Goal: Task Accomplishment & Management: Use online tool/utility

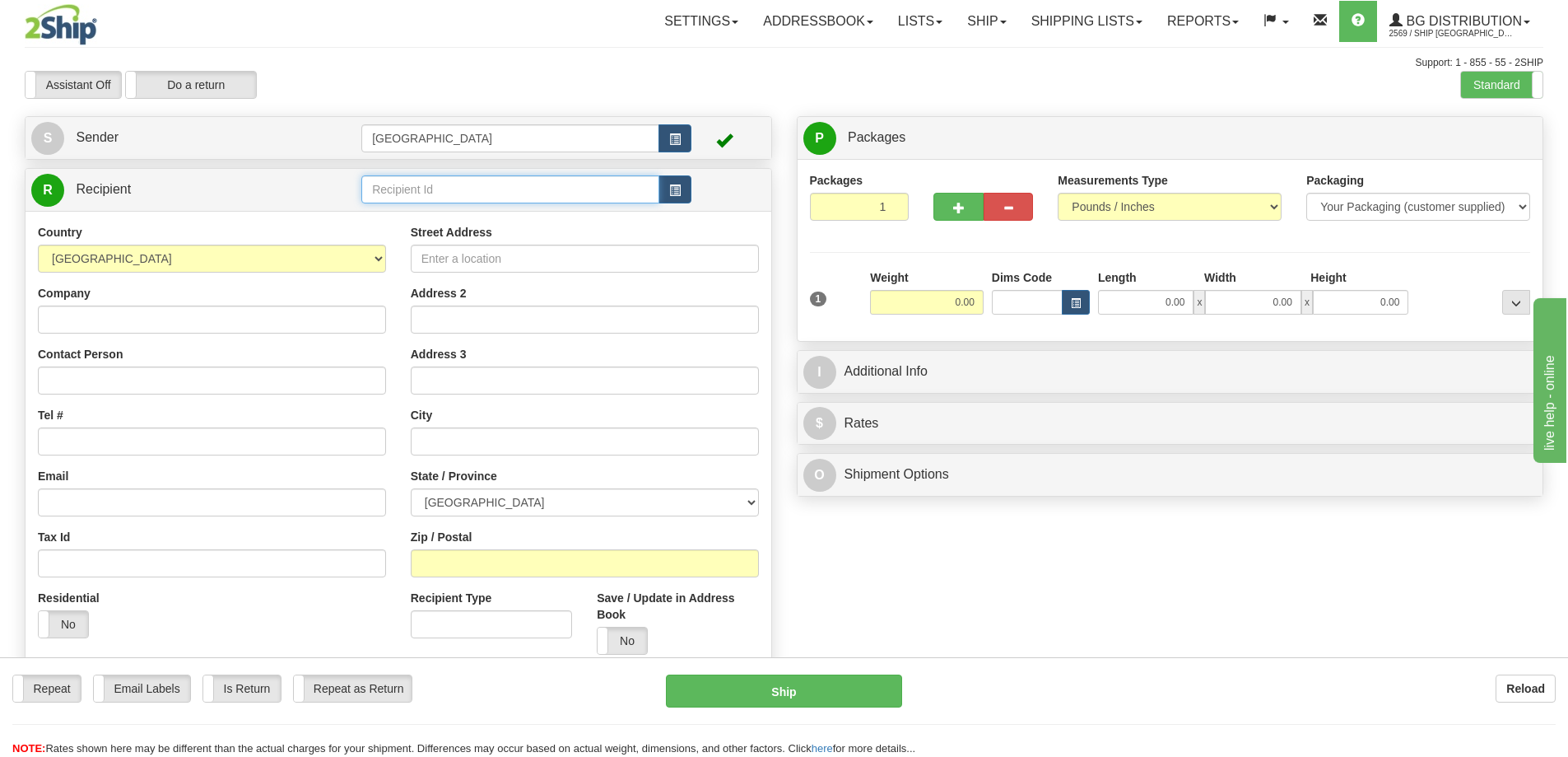
click at [397, 182] on input "text" at bounding box center [510, 189] width 298 height 28
click at [388, 218] on div "80021" at bounding box center [507, 215] width 282 height 18
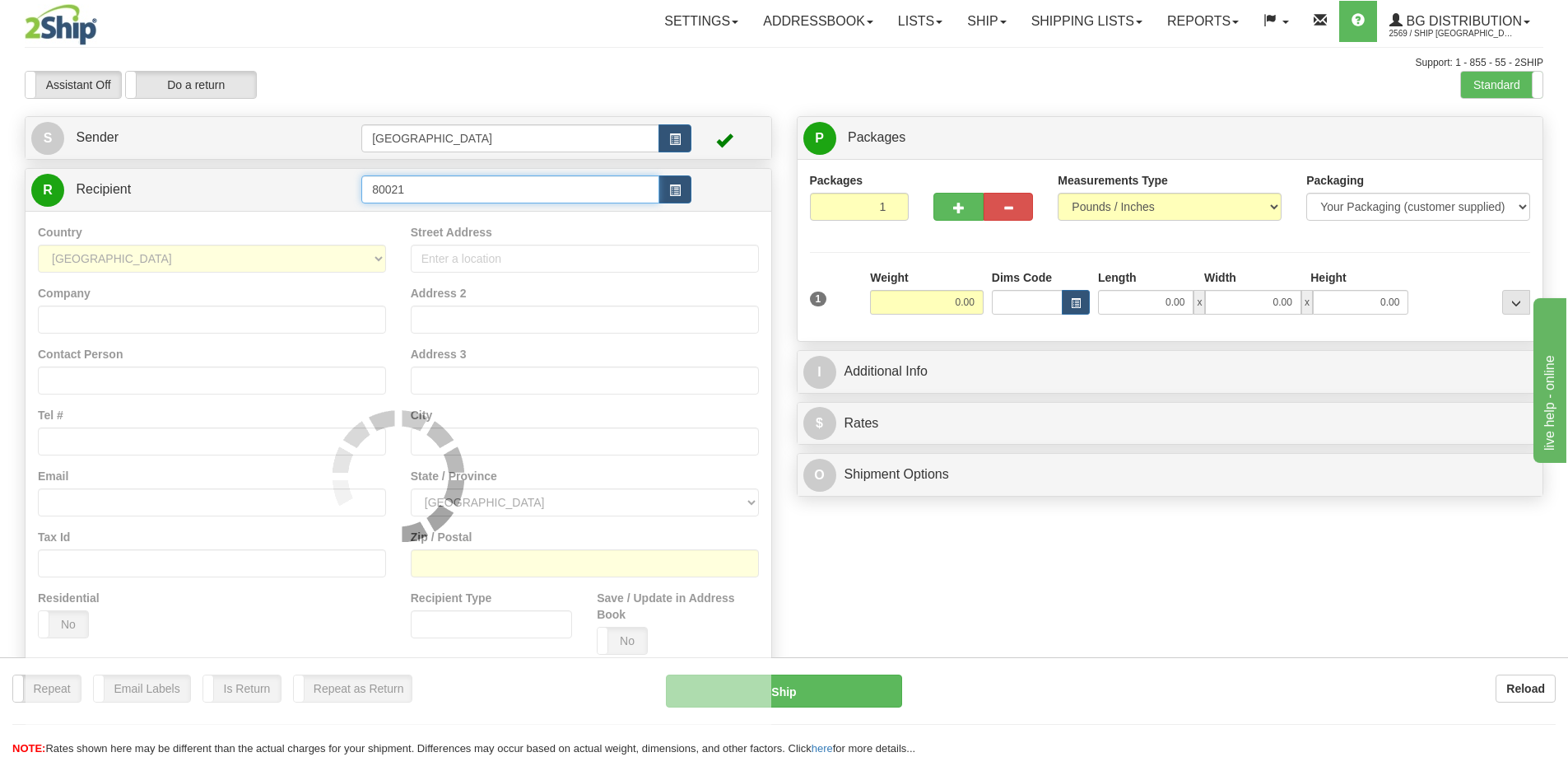
type input "80021"
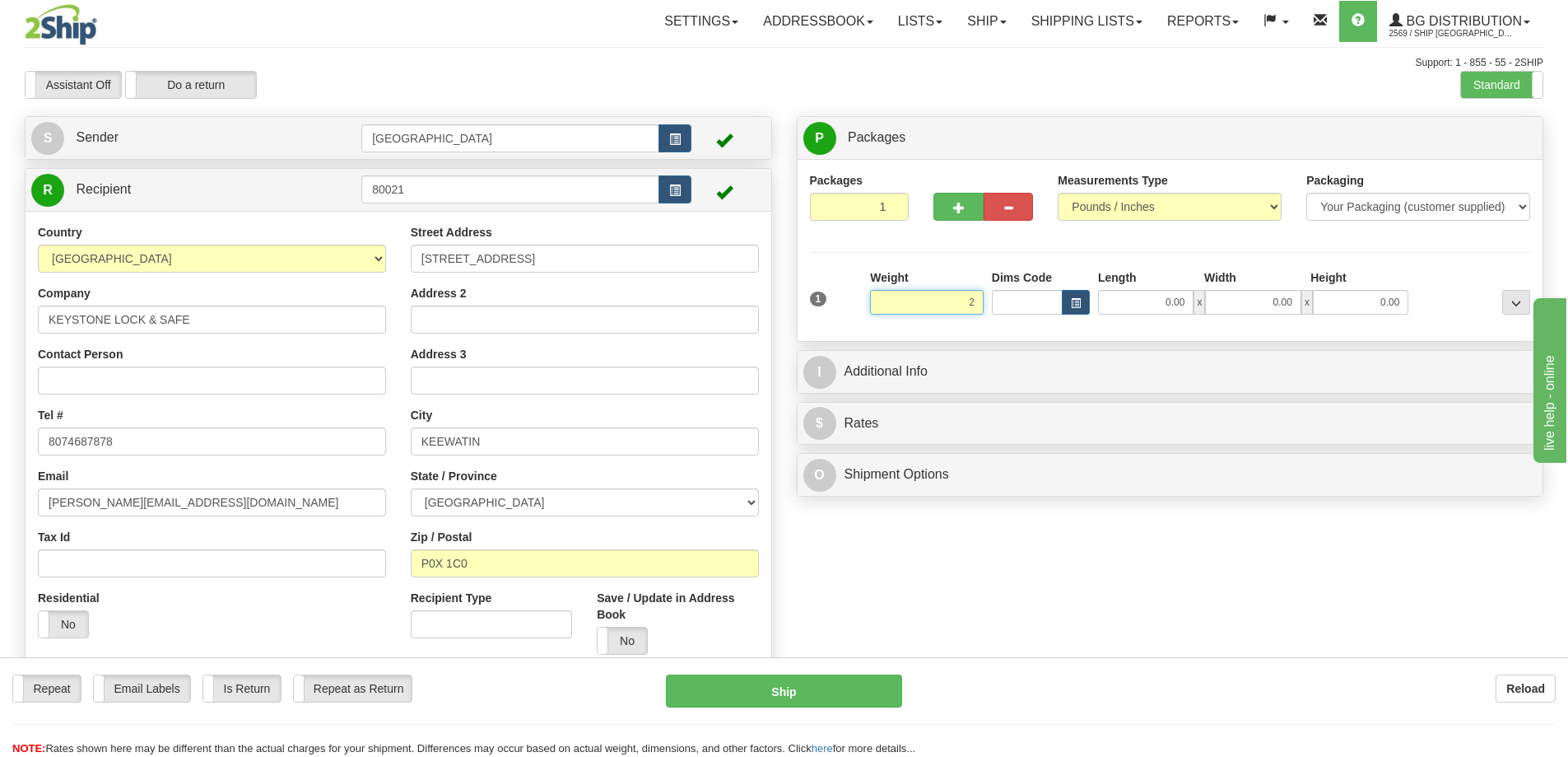
type input "2.00"
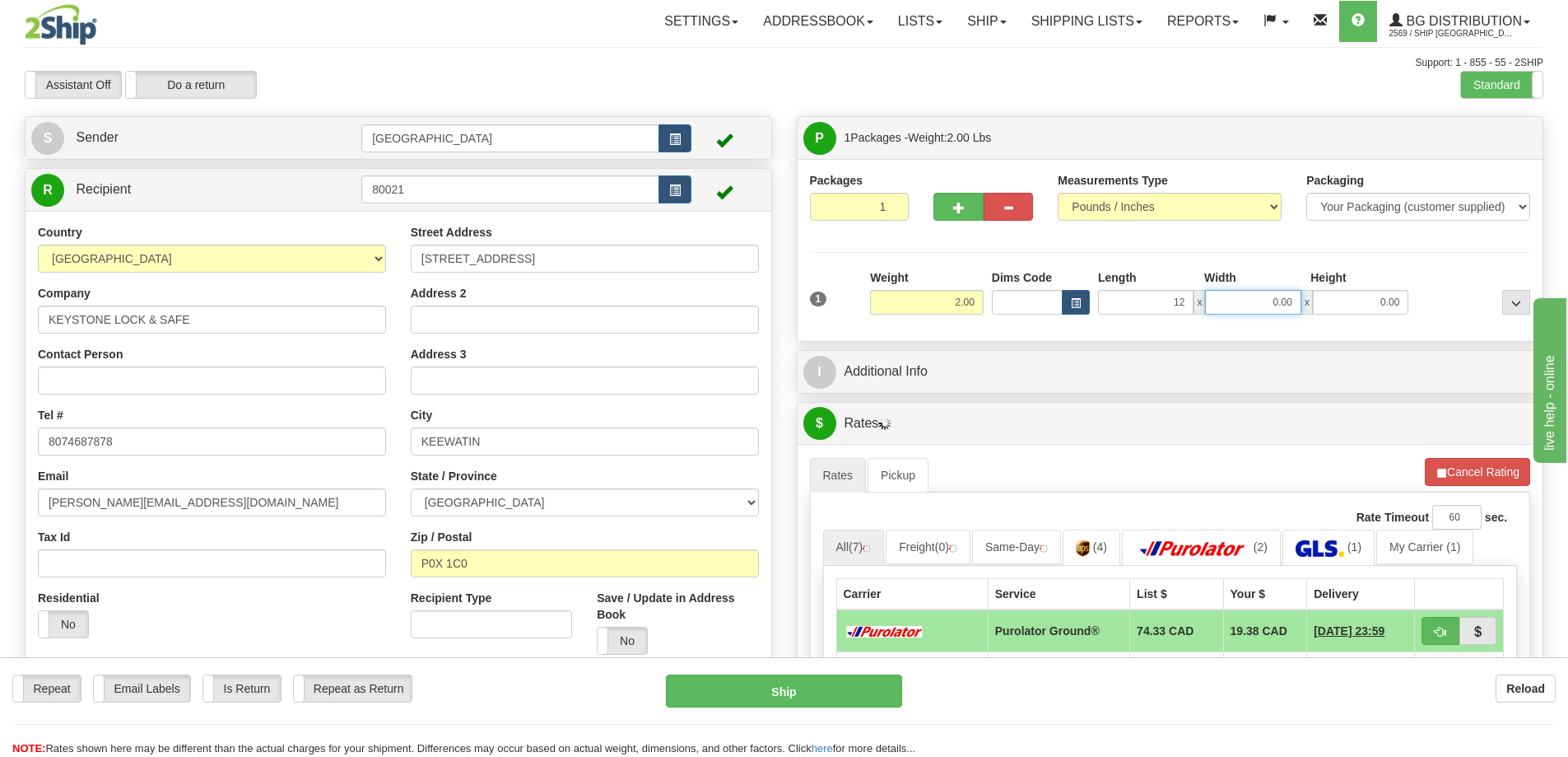
type input "12.00"
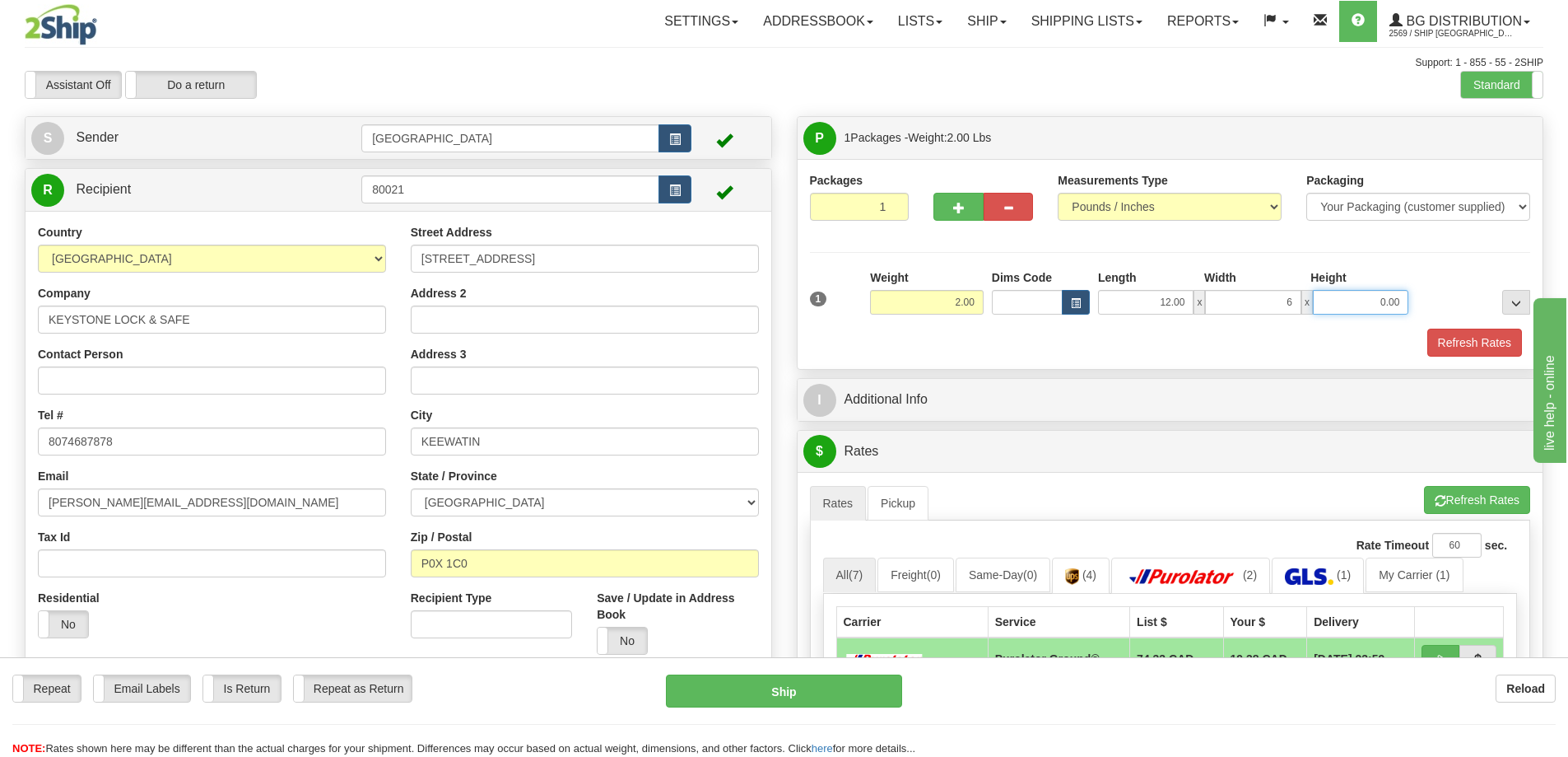
type input "6.00"
click at [1444, 342] on button "Refresh Rates" at bounding box center [1475, 342] width 94 height 28
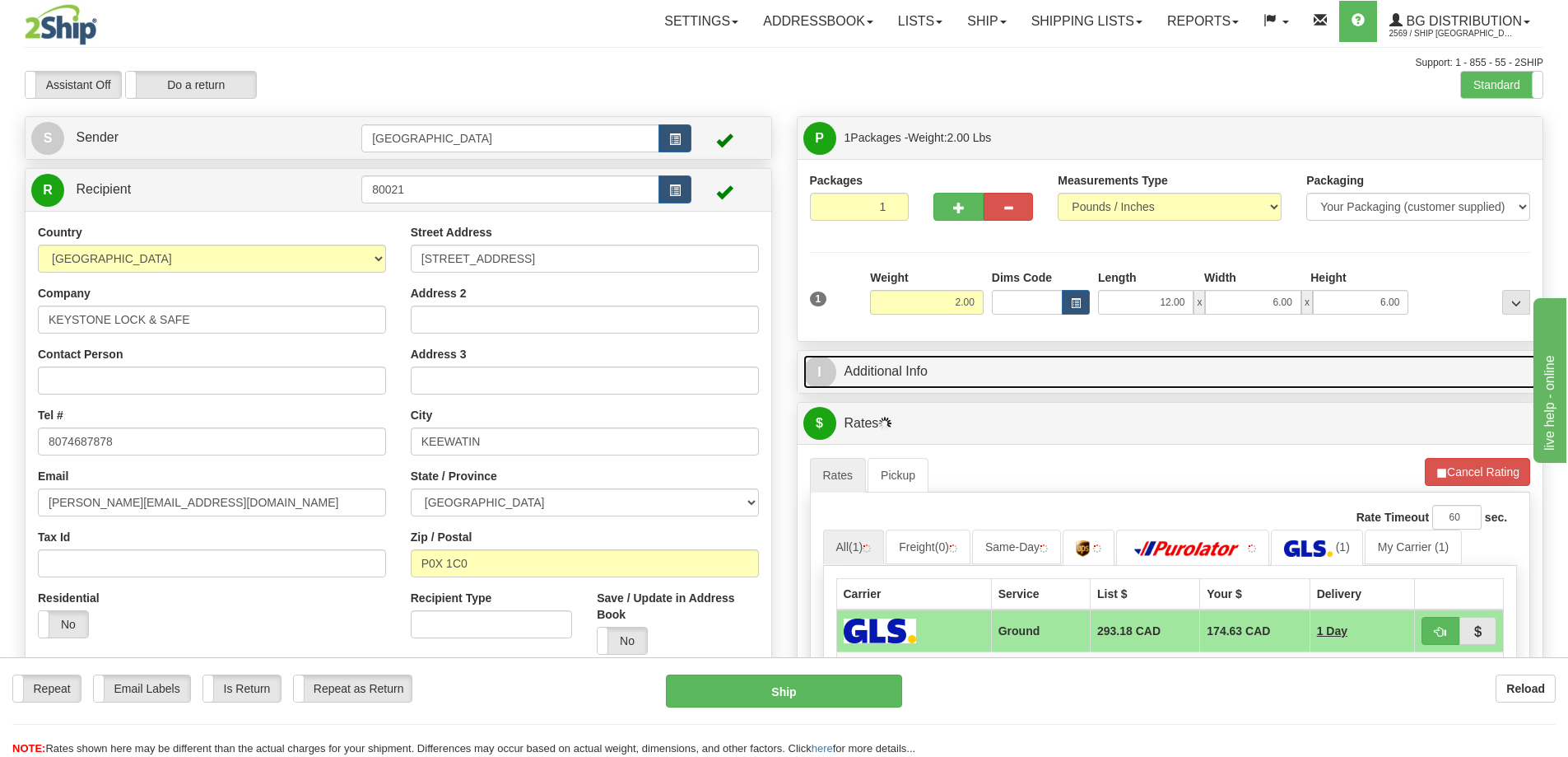
click at [1019, 371] on link "I Additional Info" at bounding box center [1170, 371] width 734 height 34
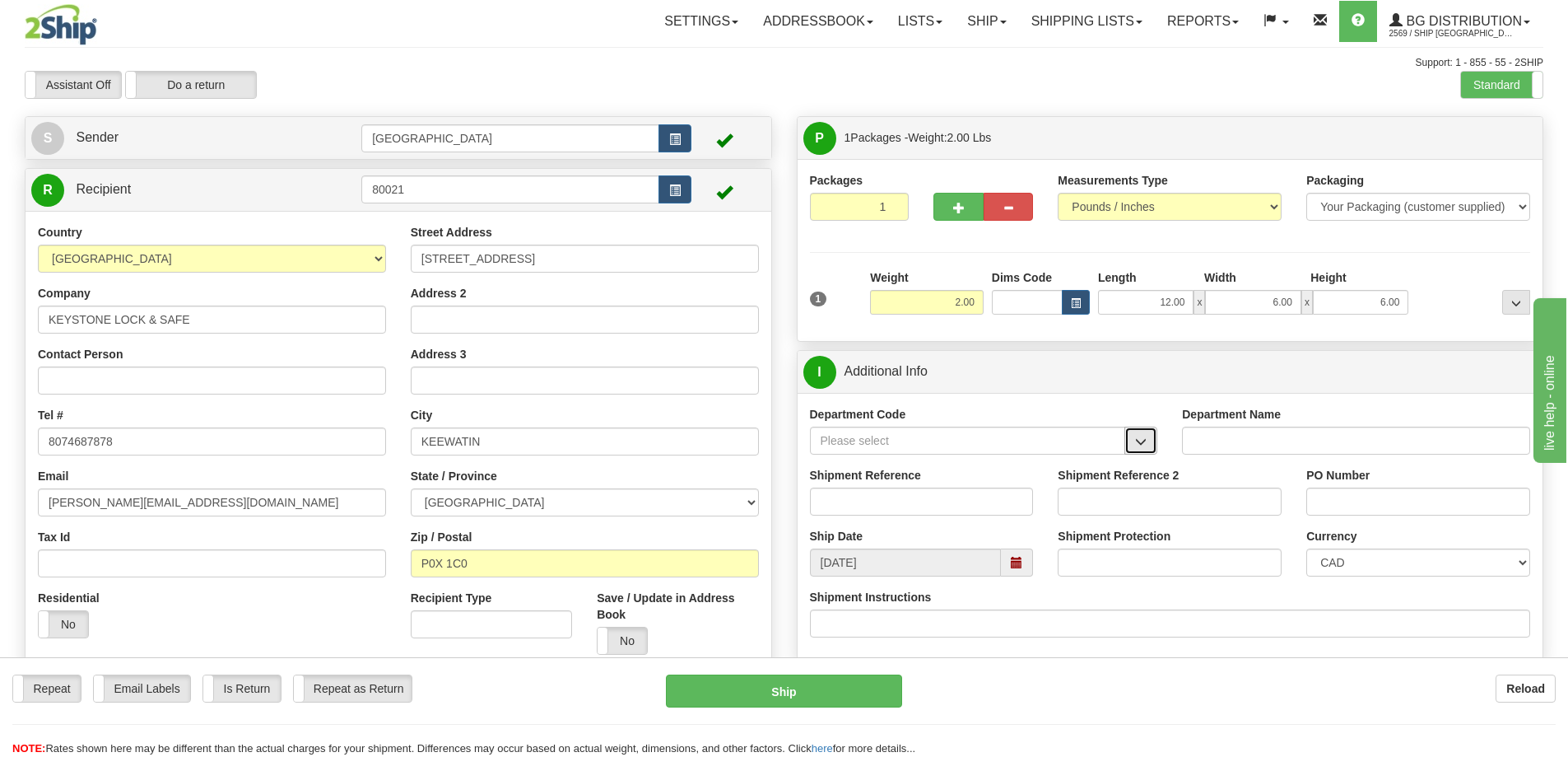
click at [1145, 441] on span "button" at bounding box center [1140, 442] width 11 height 10
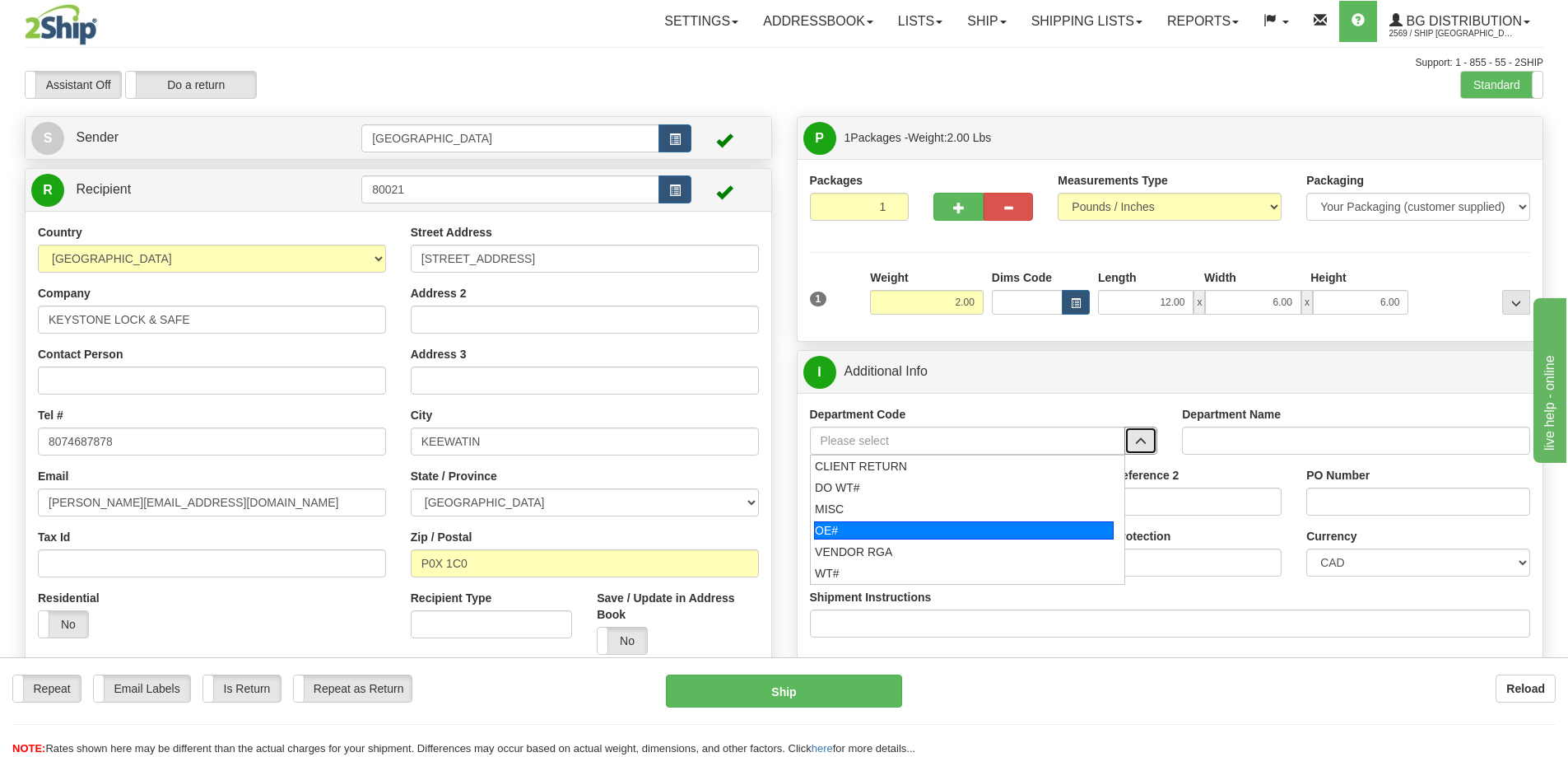
click at [971, 528] on div "OE#" at bounding box center [964, 530] width 299 height 18
type input "OE#"
type input "ORDERS"
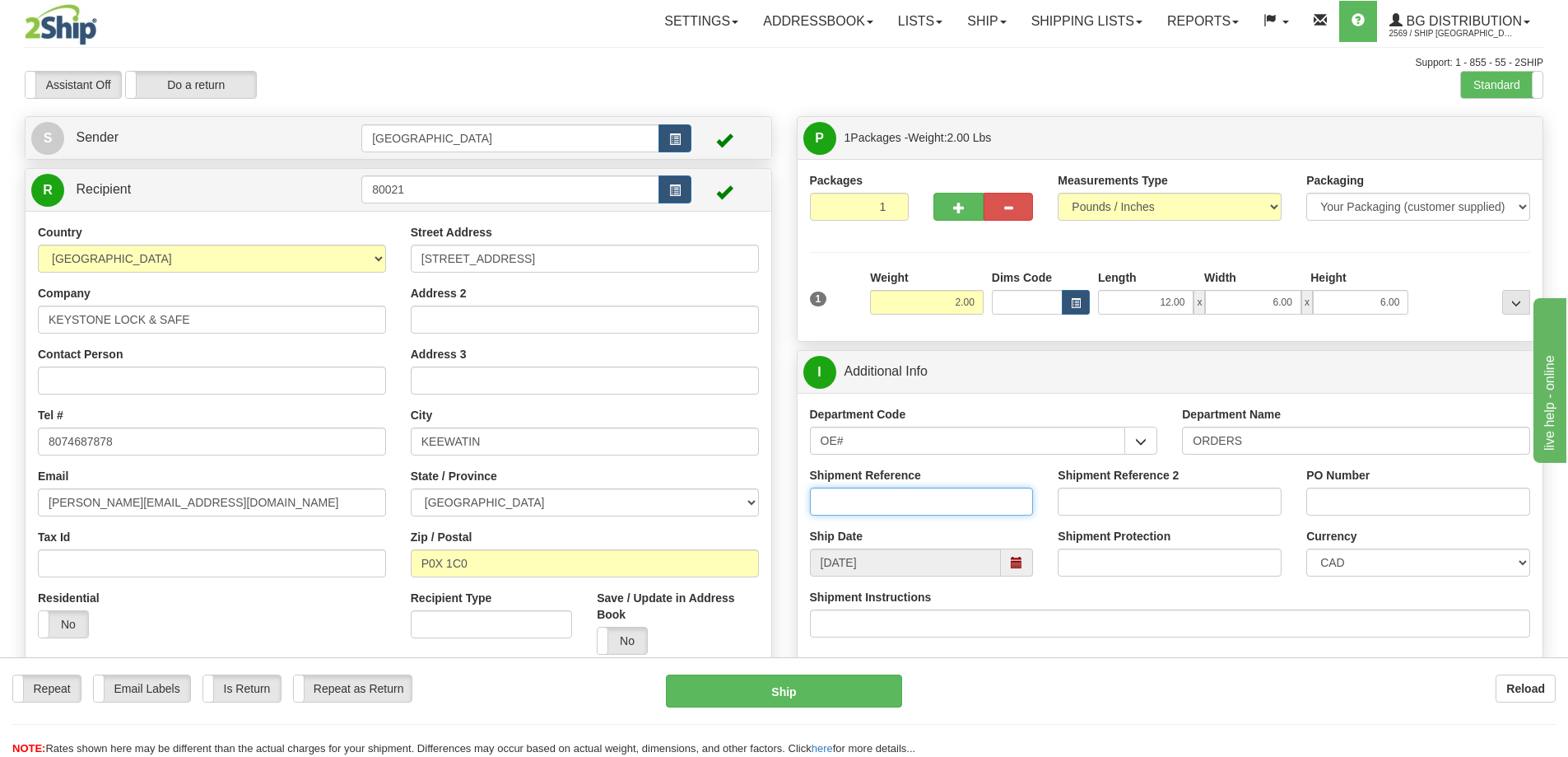
click at [973, 506] on input "Shipment Reference" at bounding box center [922, 501] width 224 height 28
type input "90039946-00"
drag, startPoint x: 1326, startPoint y: 498, endPoint x: 1293, endPoint y: 499, distance: 33.0
click at [1326, 498] on input "PO Number" at bounding box center [1419, 501] width 224 height 28
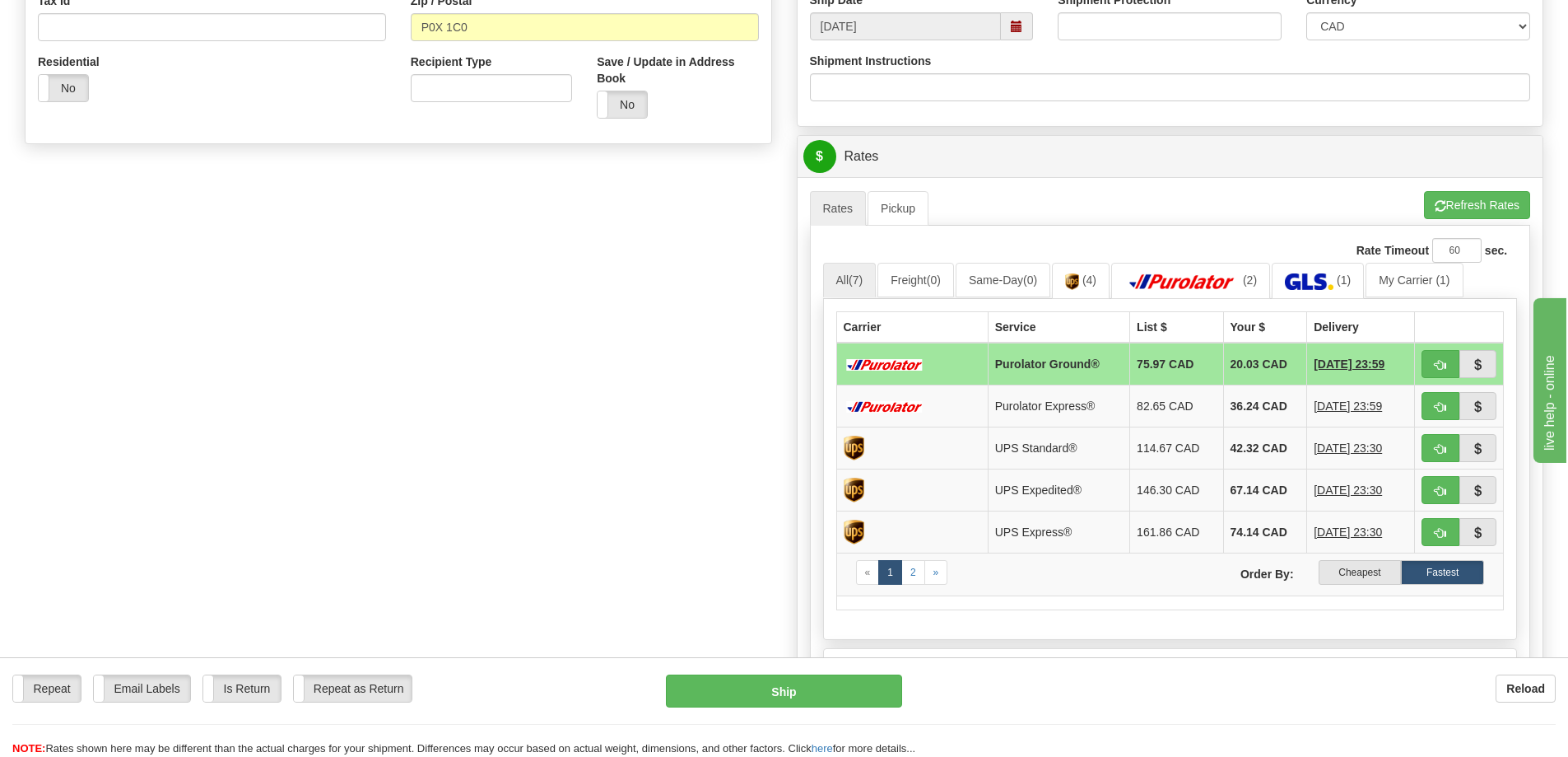
scroll to position [576, 0]
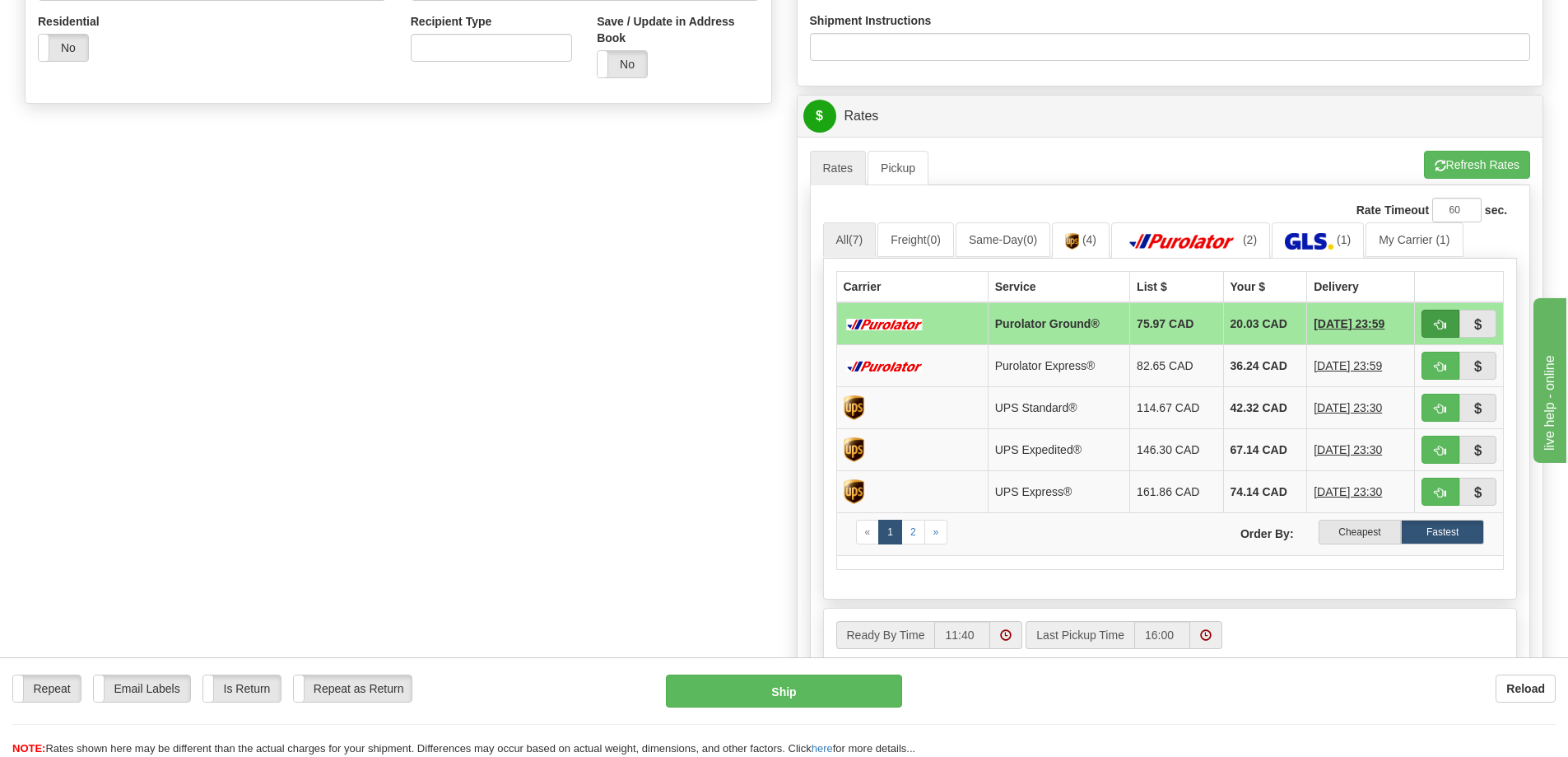
type input "DEREK 8/21/25"
click at [1437, 320] on span "button" at bounding box center [1441, 325] width 11 height 10
type input "260"
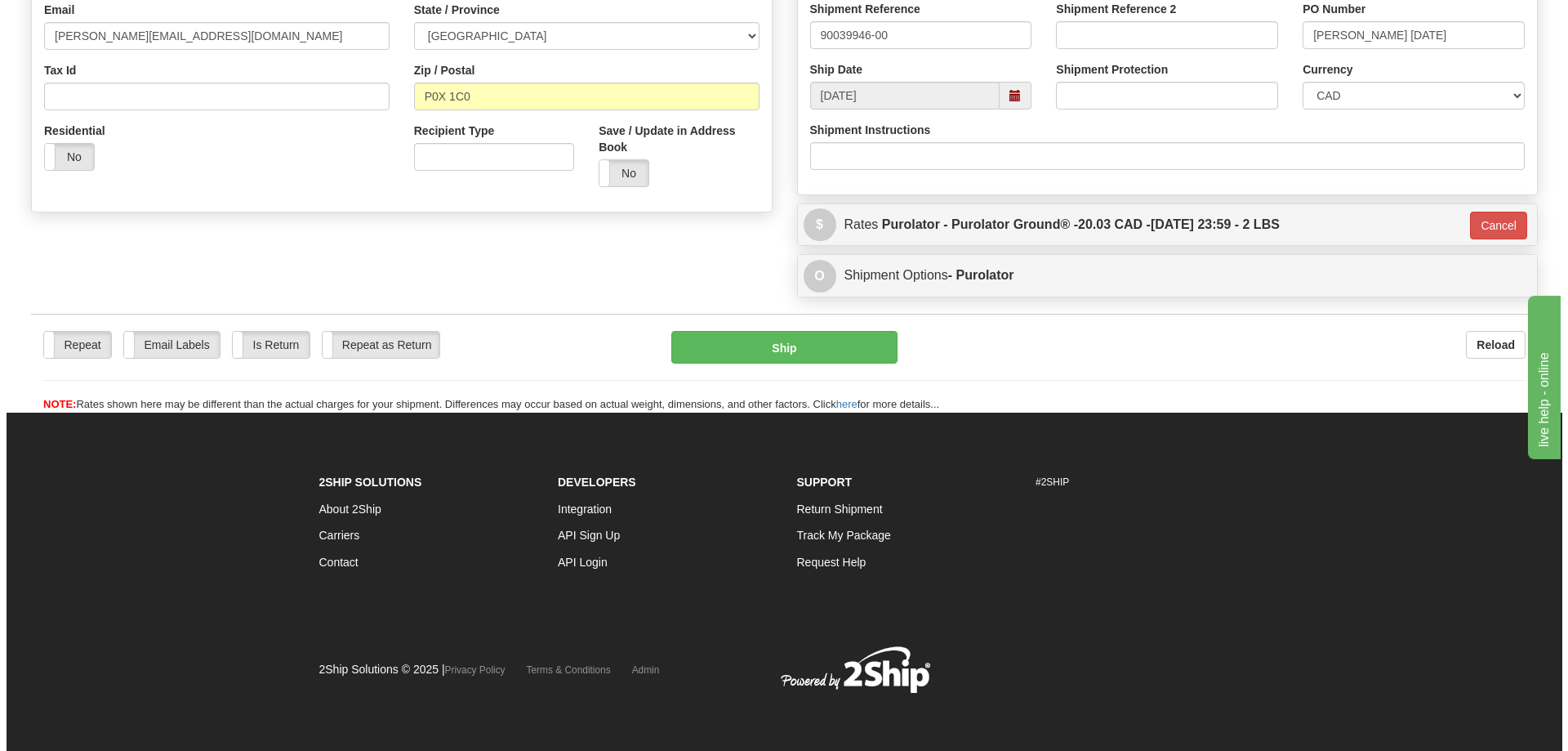
scroll to position [463, 0]
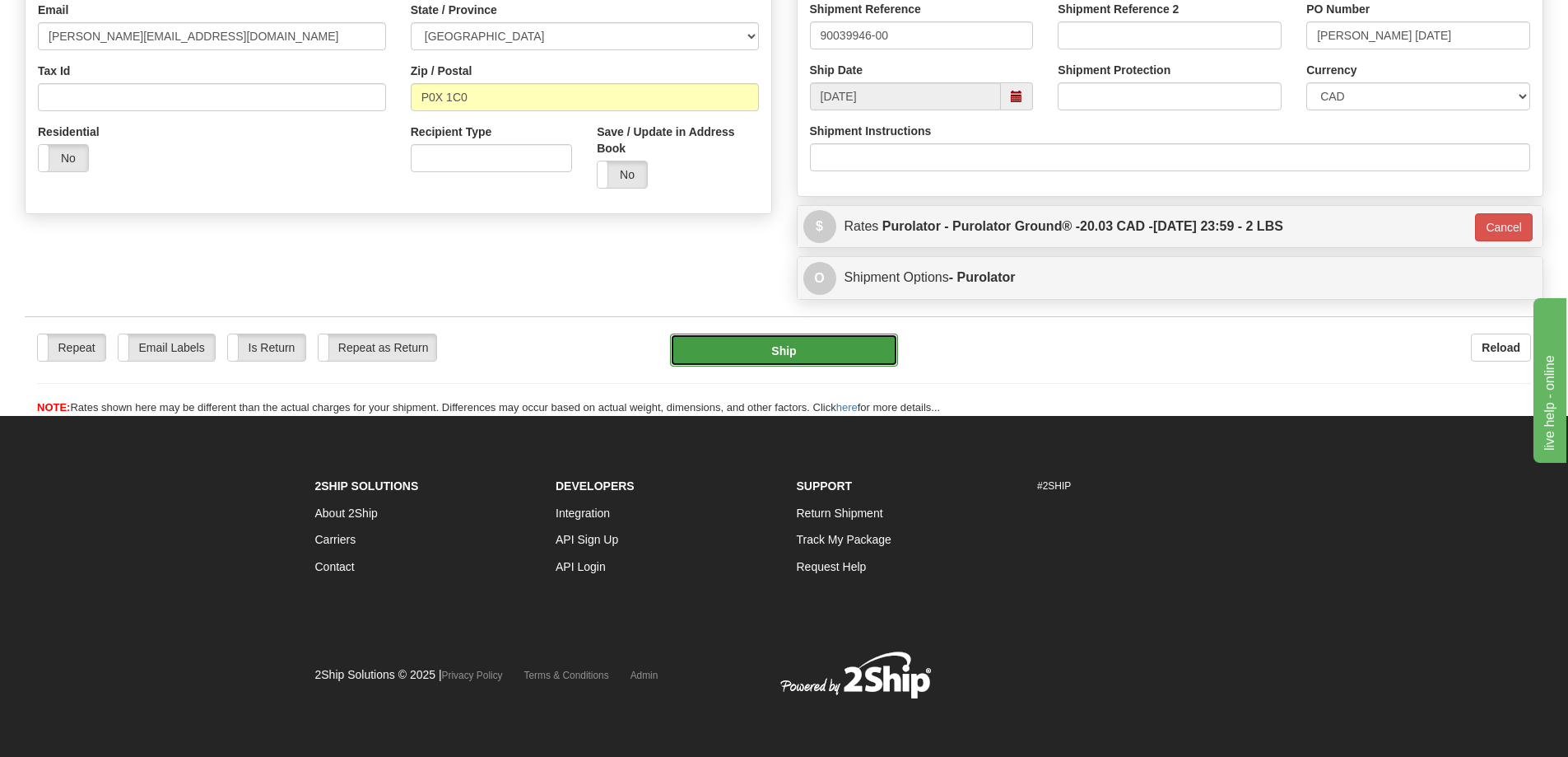
click at [791, 348] on button "Ship" at bounding box center [784, 350] width 228 height 33
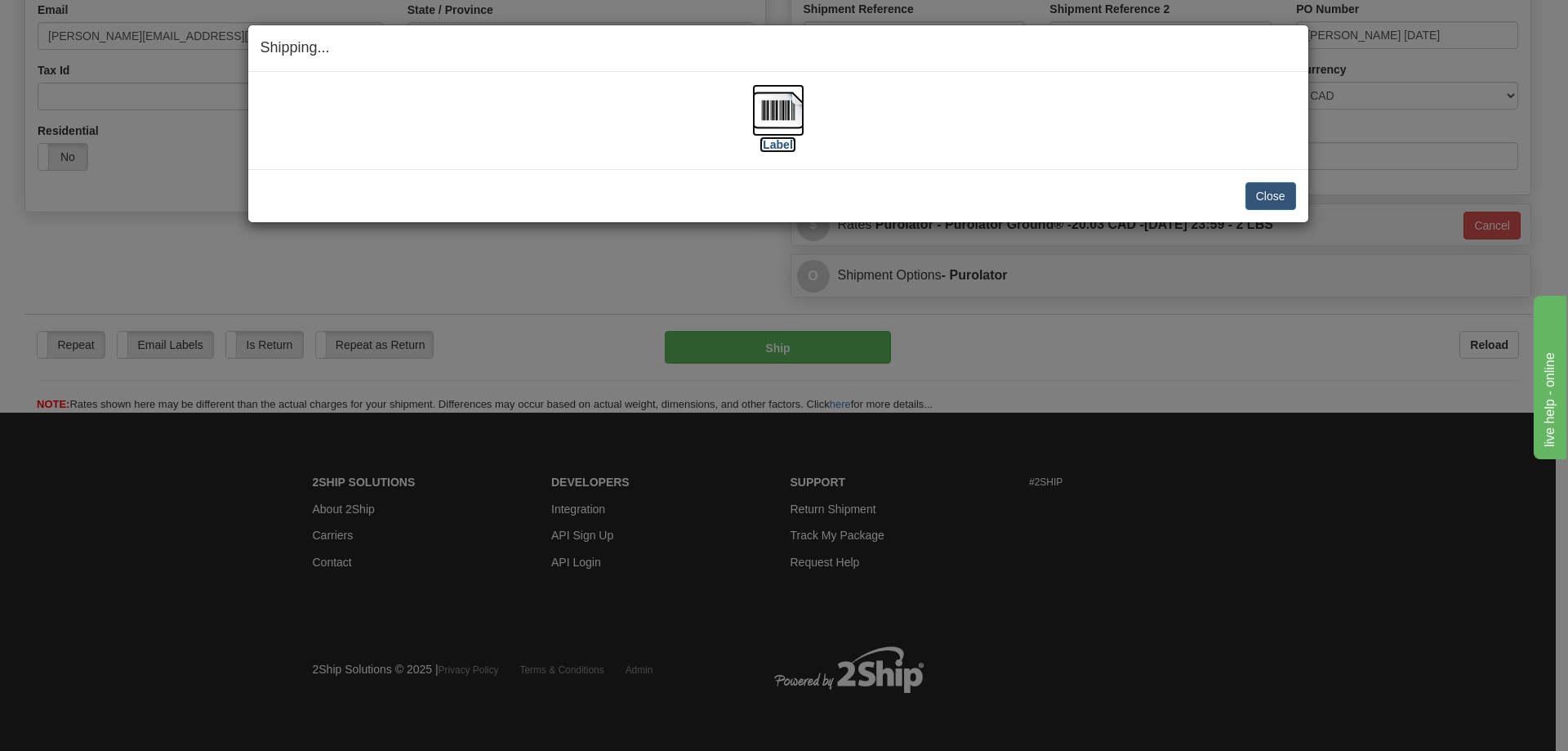
click at [776, 144] on label "[Label]" at bounding box center [778, 144] width 37 height 16
click at [1266, 197] on button "Close" at bounding box center [1270, 196] width 50 height 28
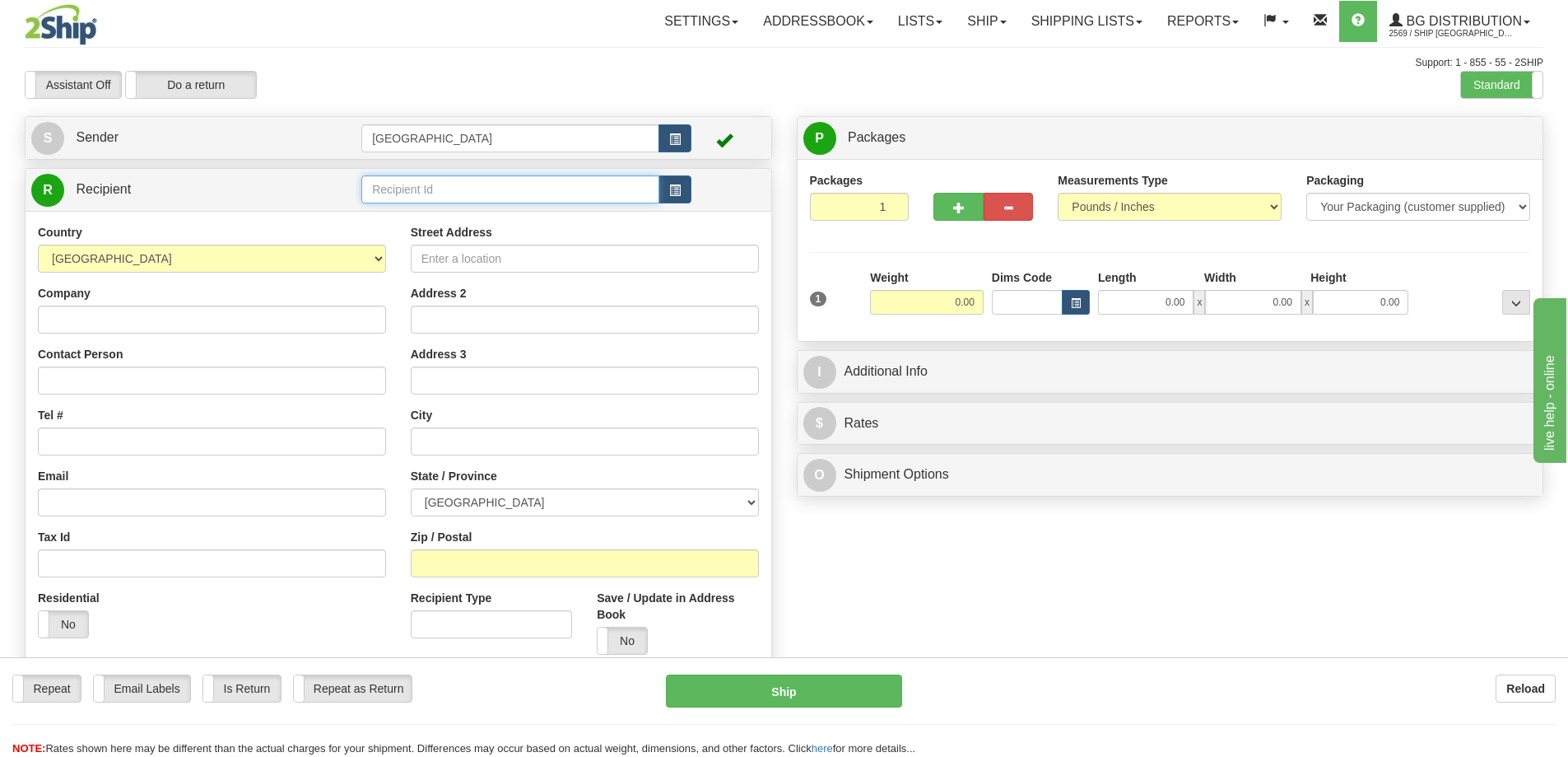
click at [375, 189] on input "text" at bounding box center [510, 189] width 298 height 28
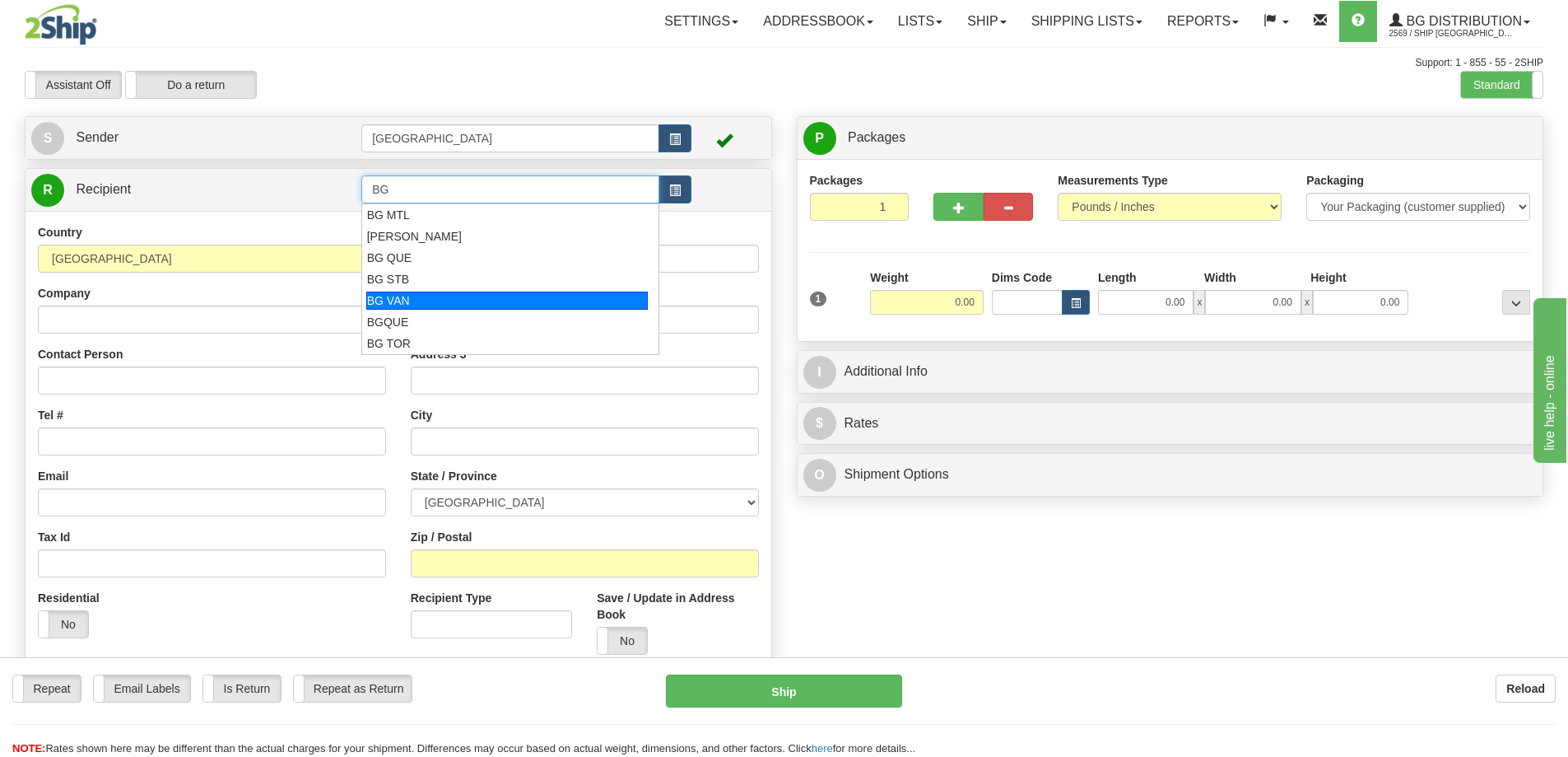
click at [399, 299] on div "BG VAN" at bounding box center [507, 300] width 282 height 18
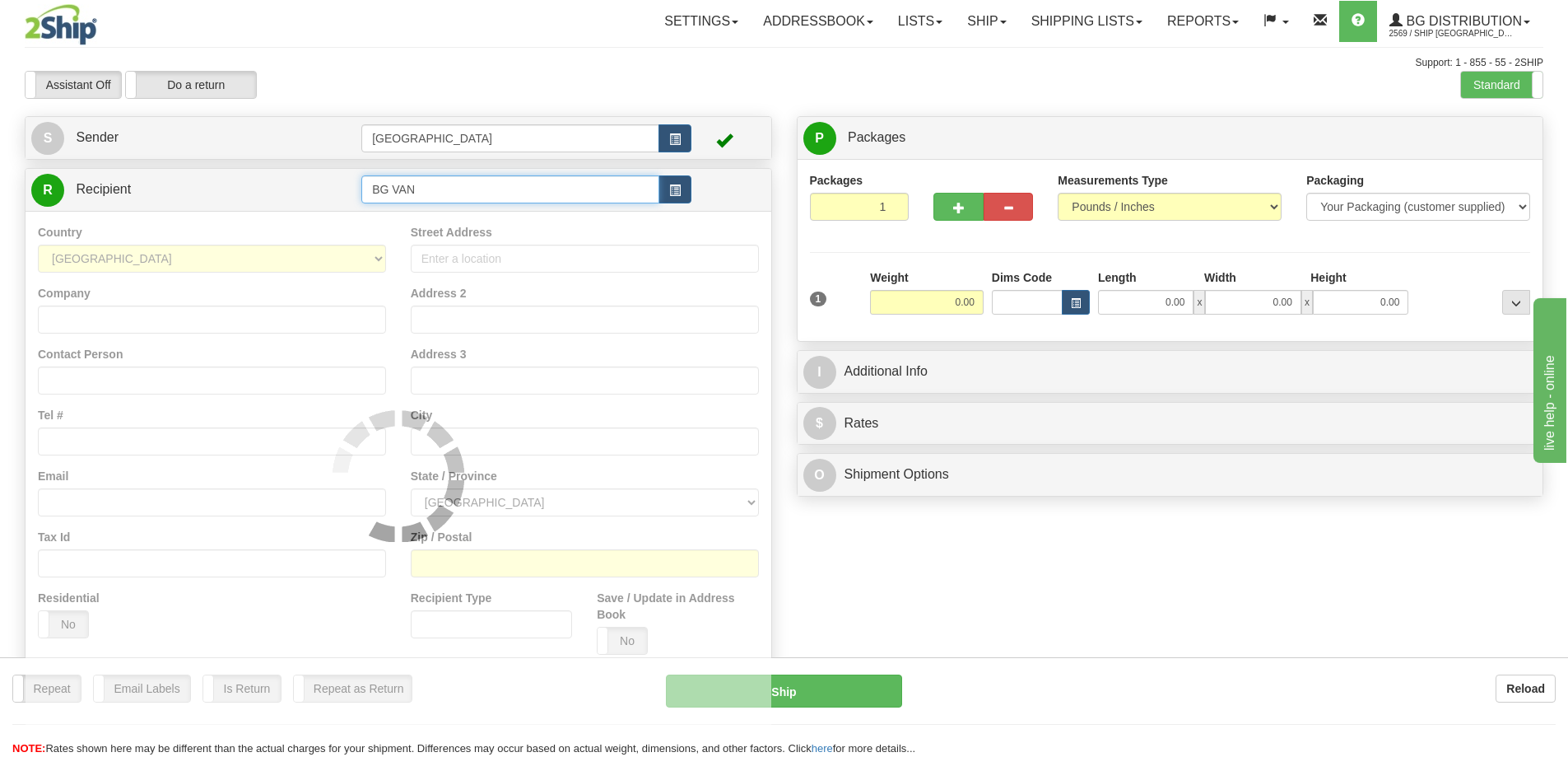
type input "BG VAN"
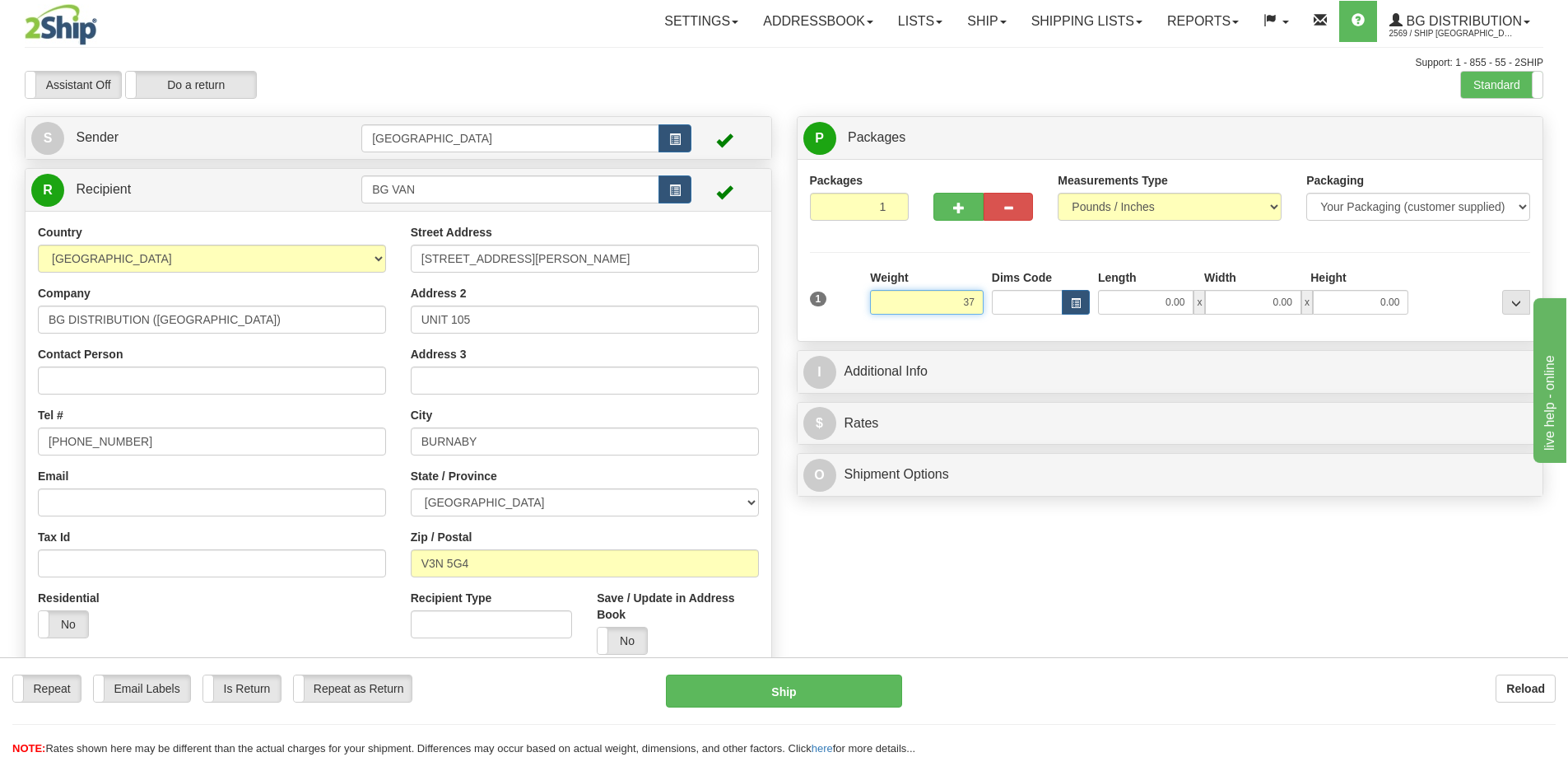
type input "37.00"
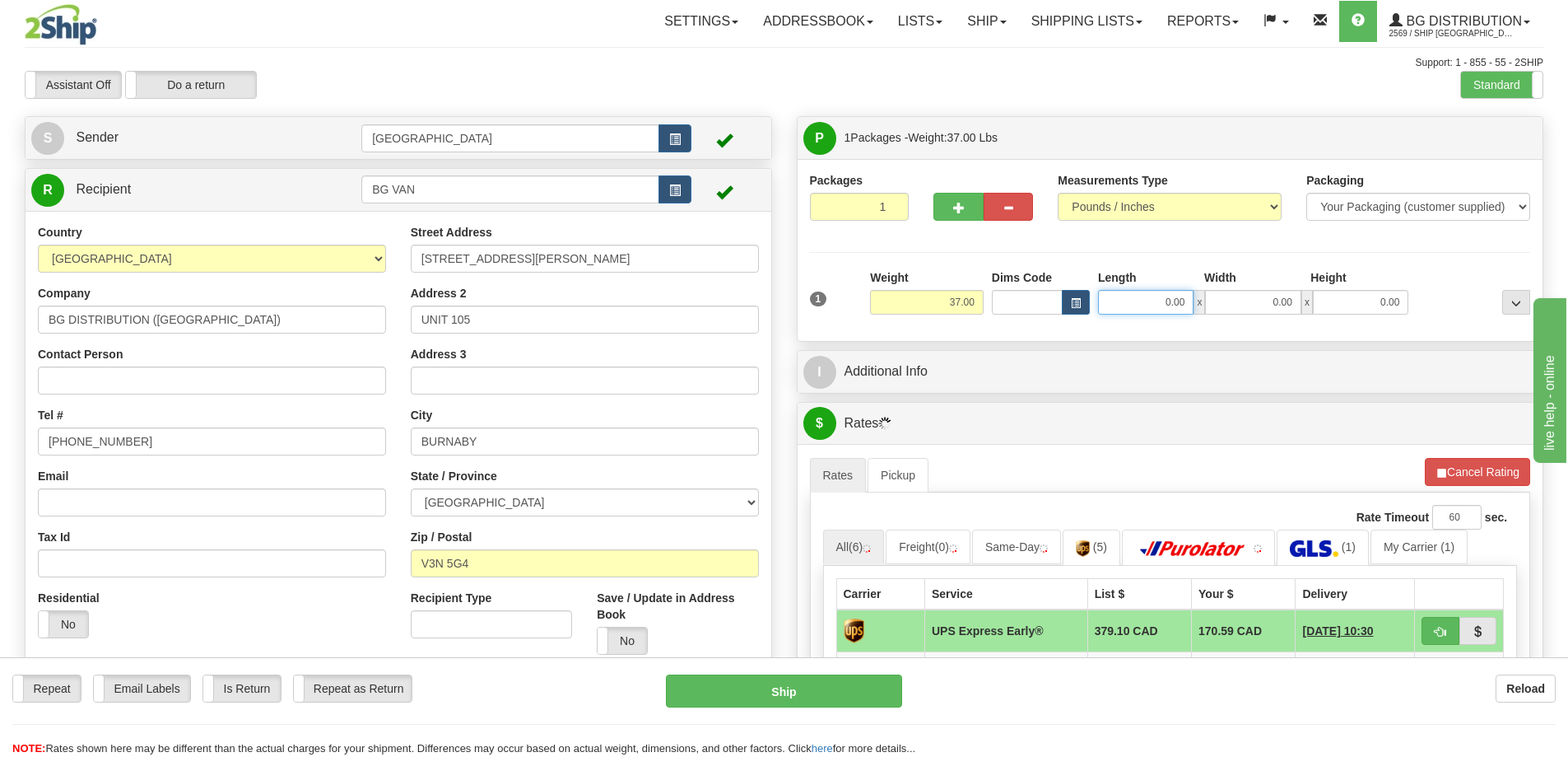
click at [1171, 300] on input "0.00" at bounding box center [1145, 302] width 95 height 24
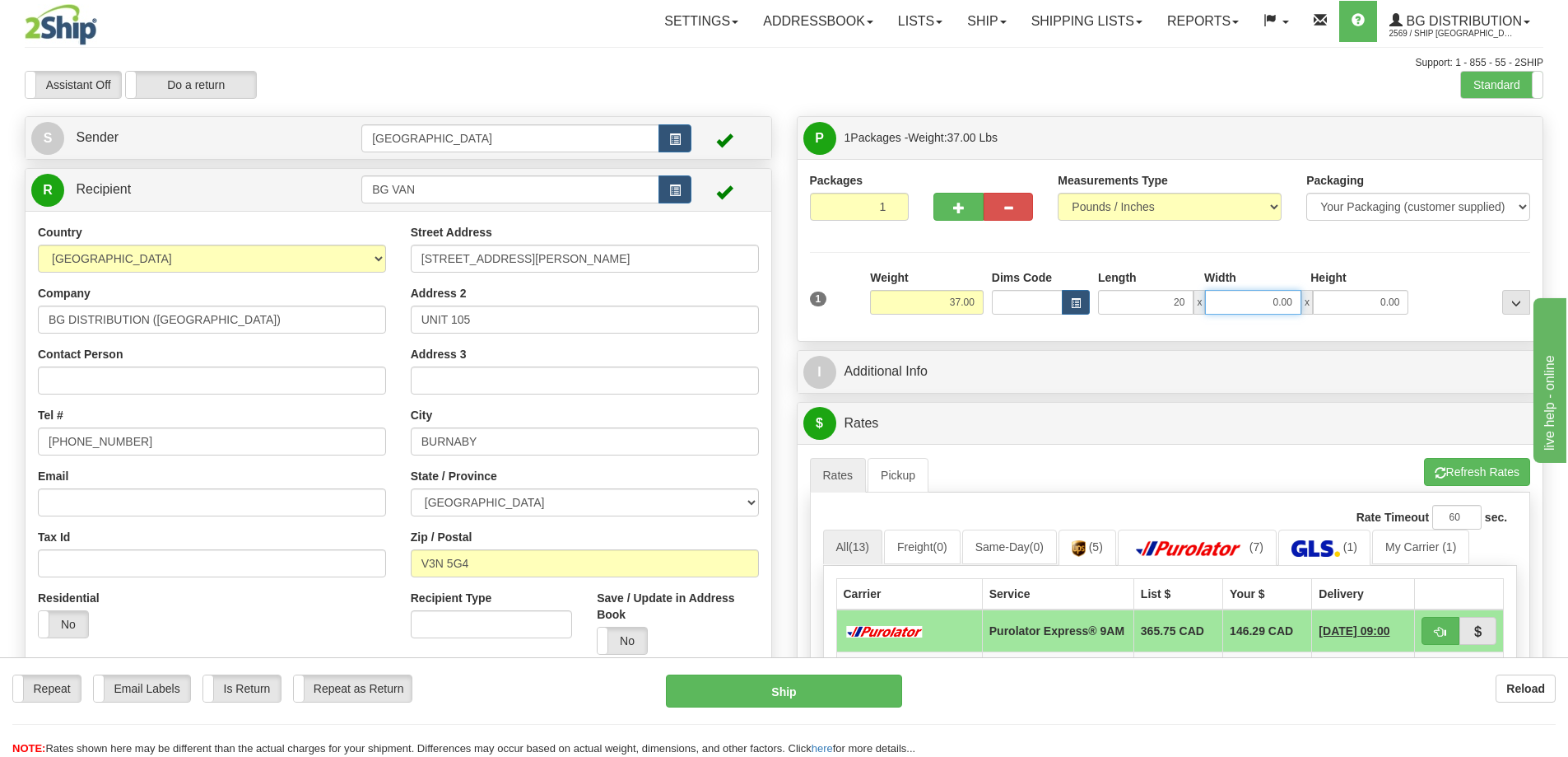
type input "20.00"
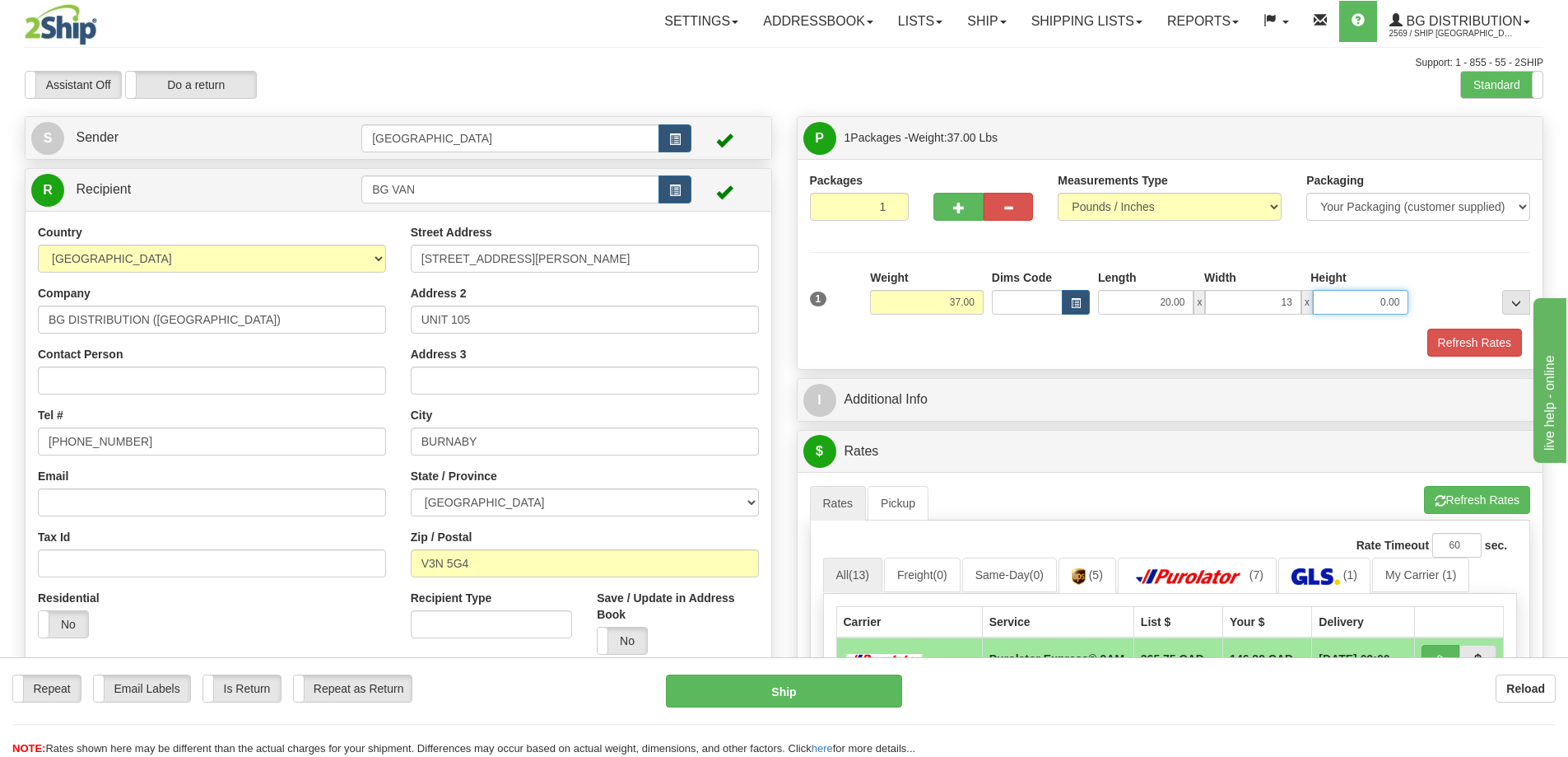
type input "13.00"
type input "10.00"
click at [1461, 344] on button "Refresh Rates" at bounding box center [1475, 342] width 94 height 28
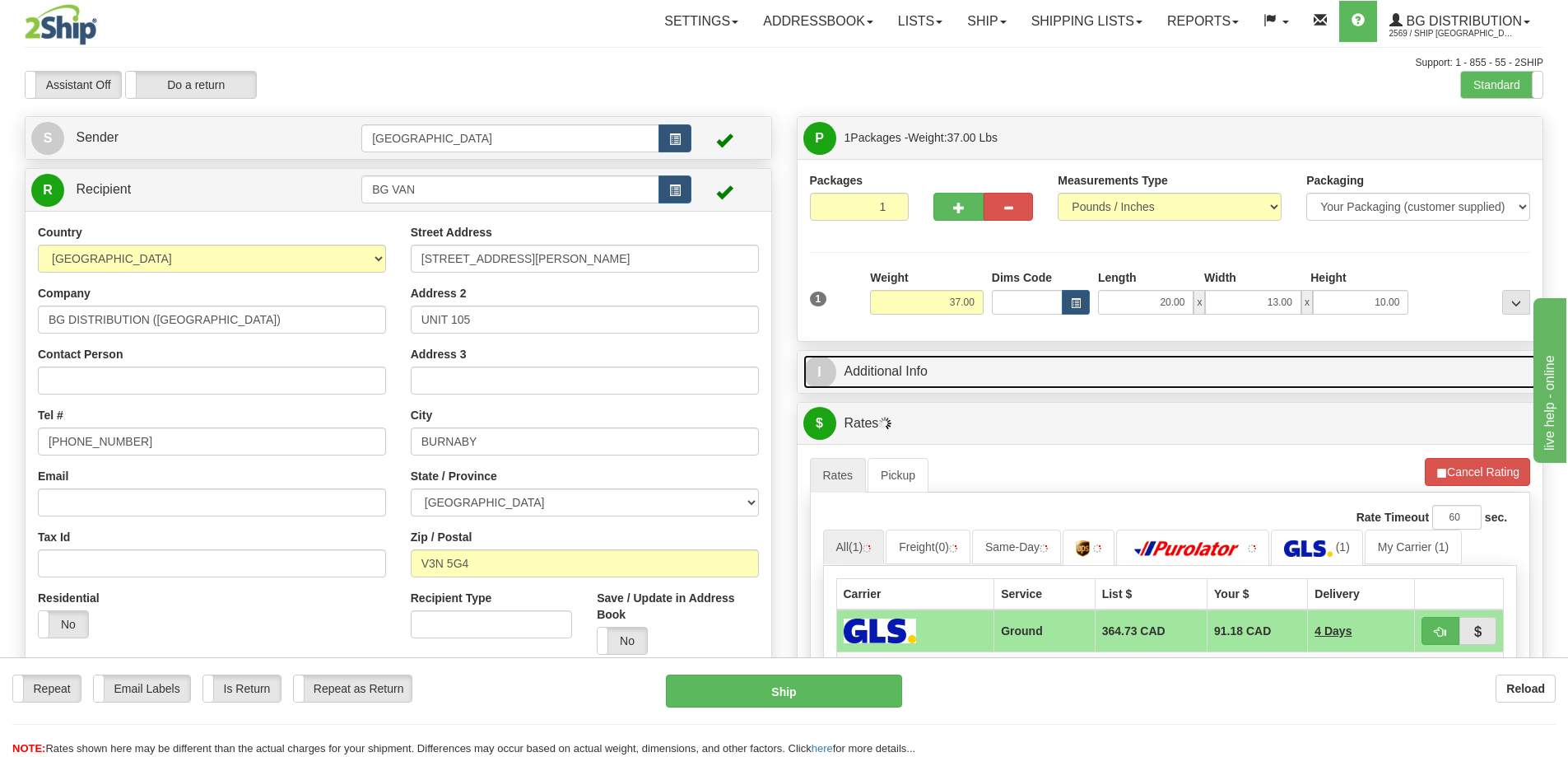
click at [969, 378] on link "I Additional Info" at bounding box center [1170, 371] width 734 height 34
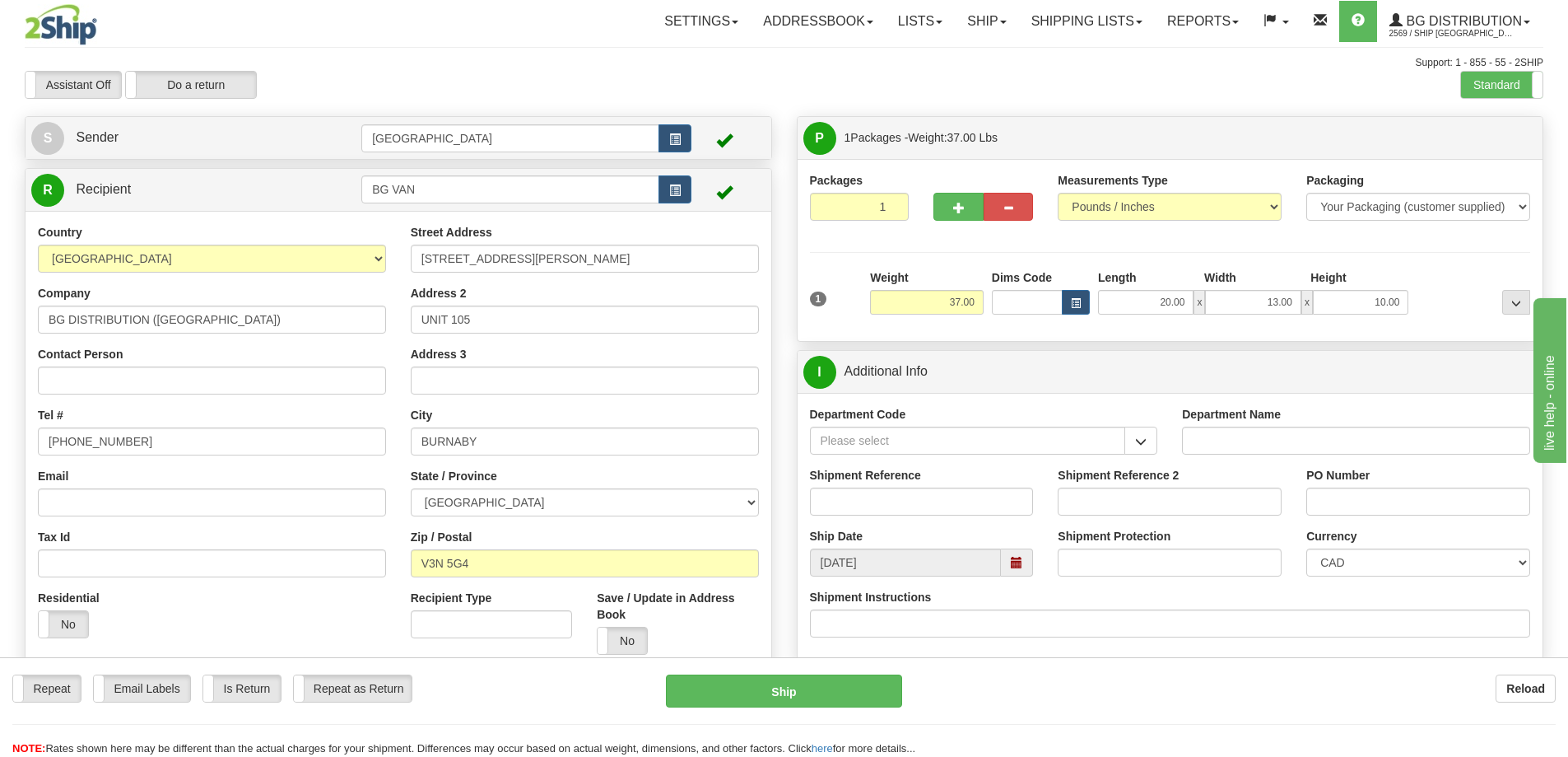
click at [1161, 454] on div "Department Code" at bounding box center [984, 437] width 373 height 61
click at [1137, 444] on span "button" at bounding box center [1140, 442] width 11 height 10
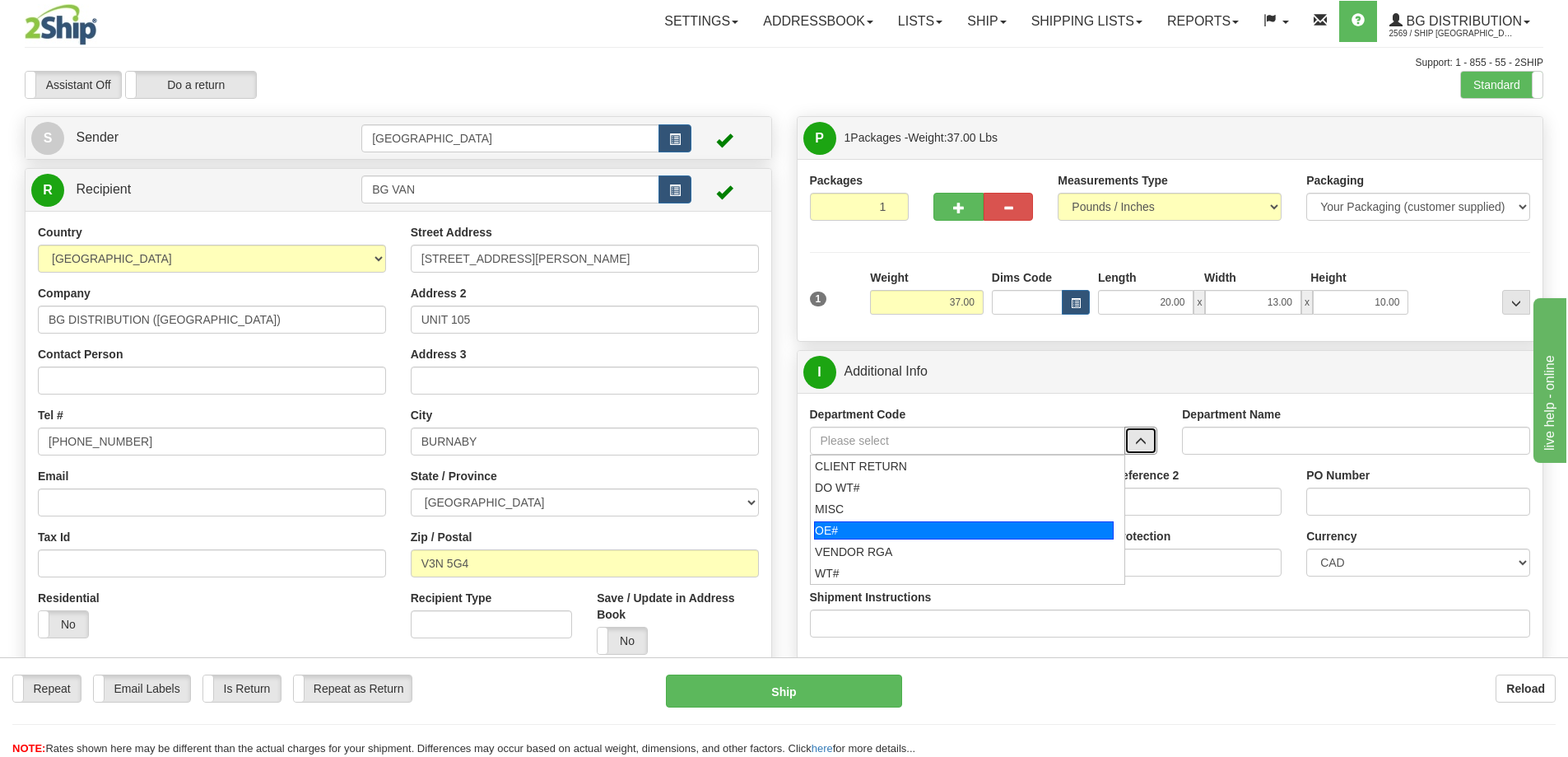
click at [868, 524] on div "OE#" at bounding box center [964, 530] width 299 height 18
type input "OE#"
type input "ORDERS"
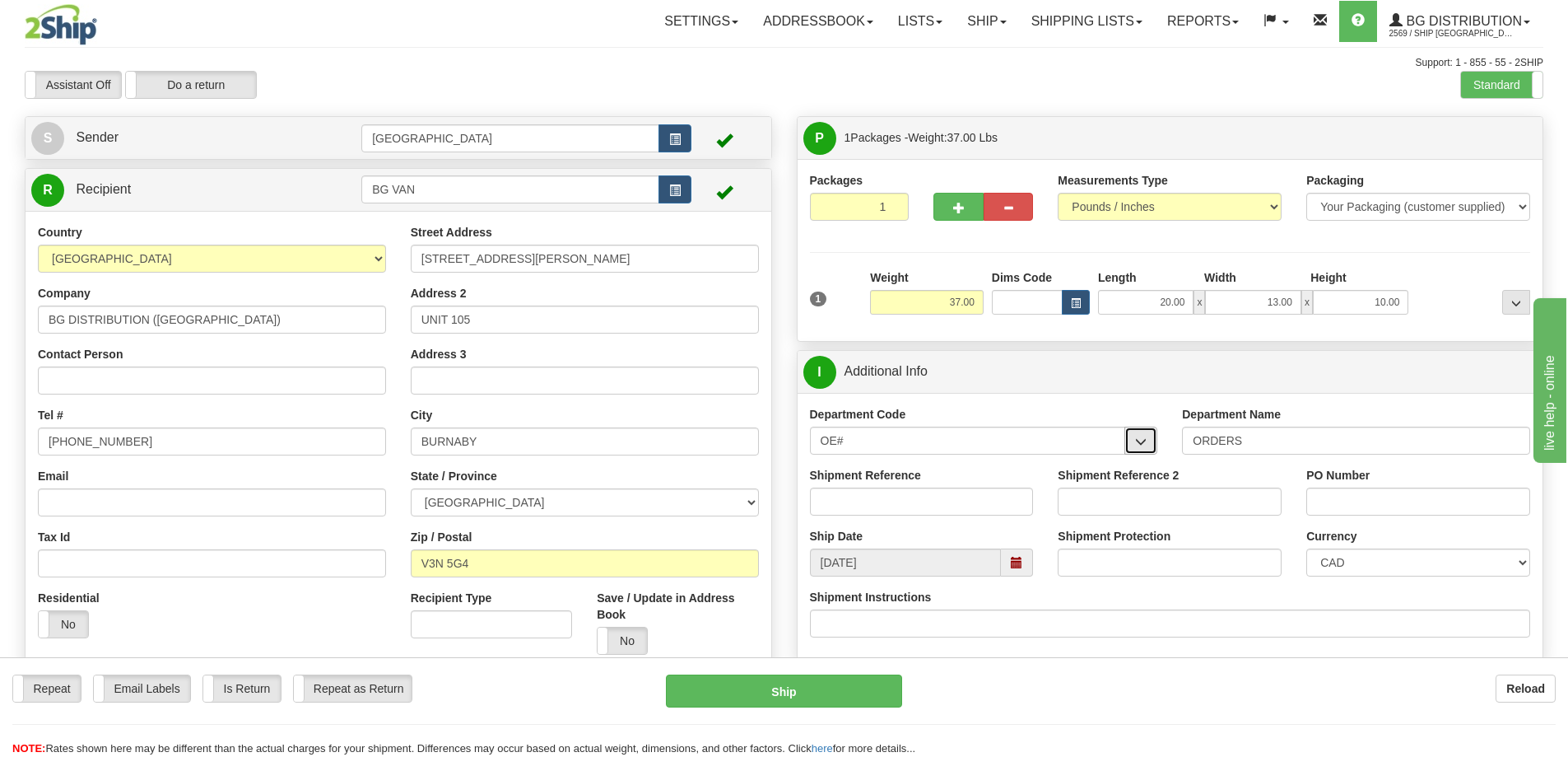
click at [1136, 441] on span "button" at bounding box center [1140, 442] width 11 height 10
drag, startPoint x: 907, startPoint y: 443, endPoint x: 691, endPoint y: 430, distance: 216.4
click at [691, 116] on div "Create a label for the return Create Pickup Without Label S Sender" at bounding box center [784, 116] width 1544 height 0
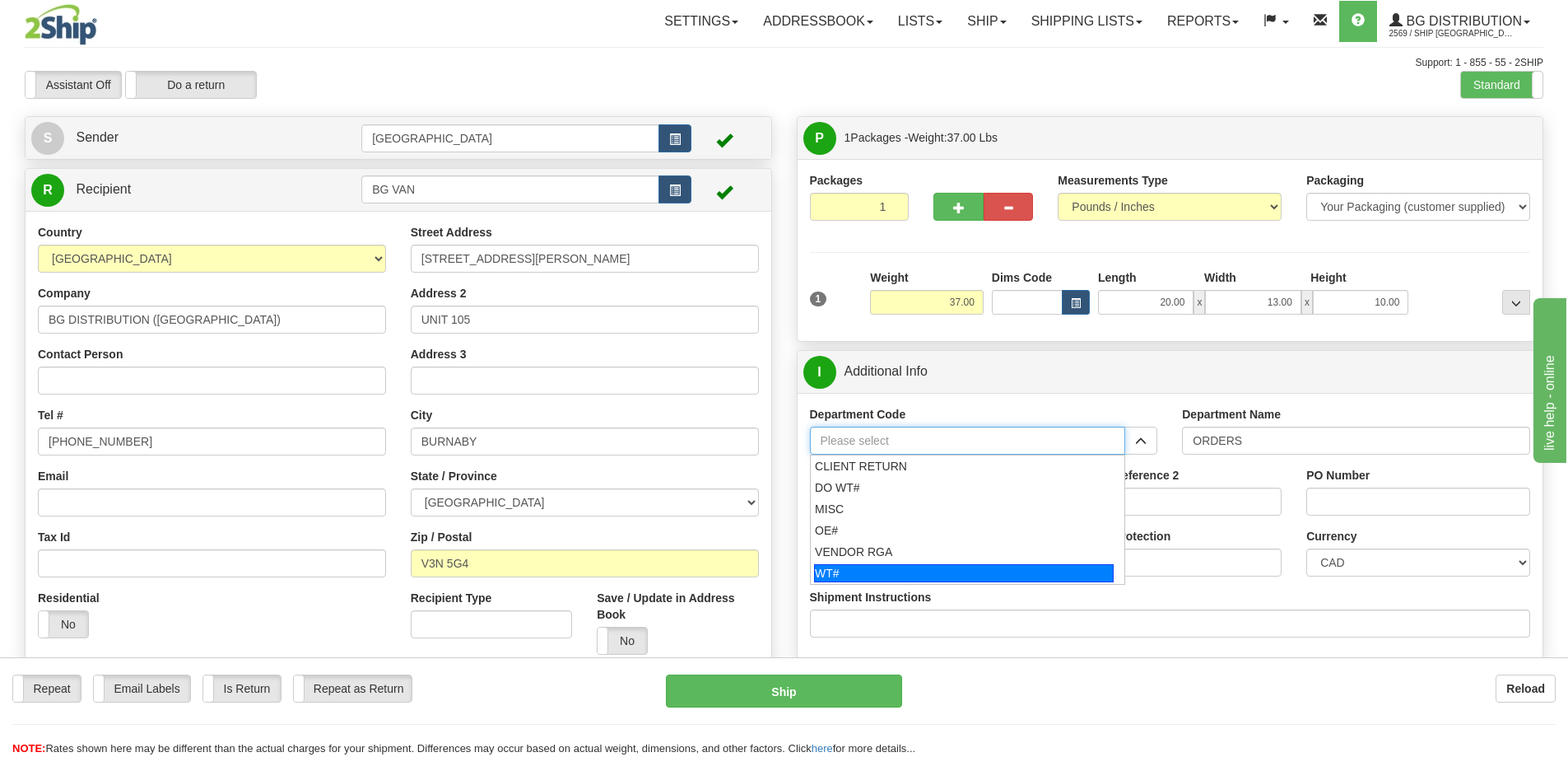
click at [835, 570] on div "WT#" at bounding box center [964, 573] width 299 height 18
type input "WT#"
type input "WAREHOUSE TRANSFERS"
type input "WT#"
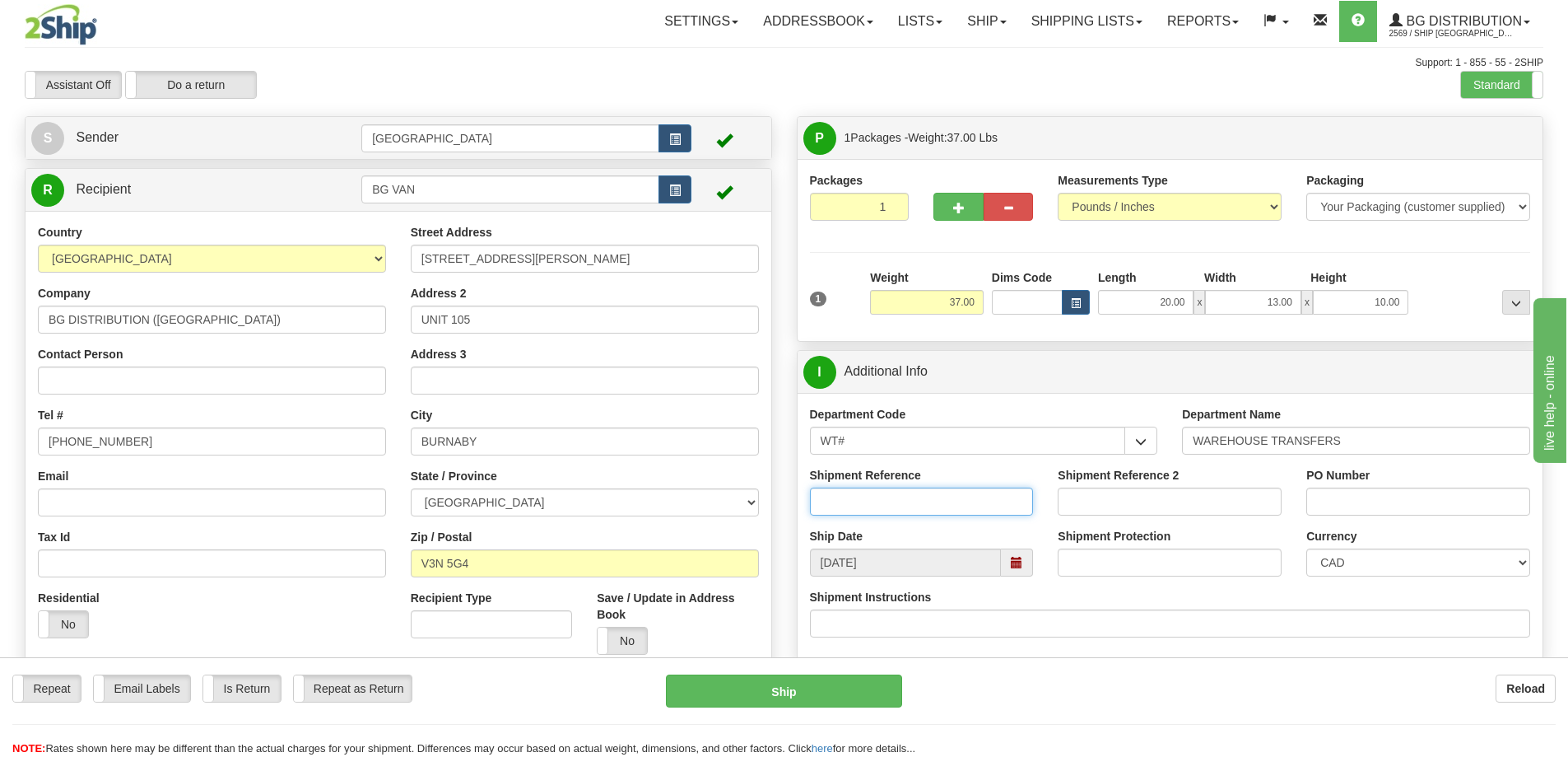
click at [939, 502] on input "Shipment Reference" at bounding box center [922, 501] width 224 height 28
type input "164865 164895 164898 164978 165014"
click at [1106, 499] on input "Shipment Reference 2" at bounding box center [1170, 501] width 224 height 28
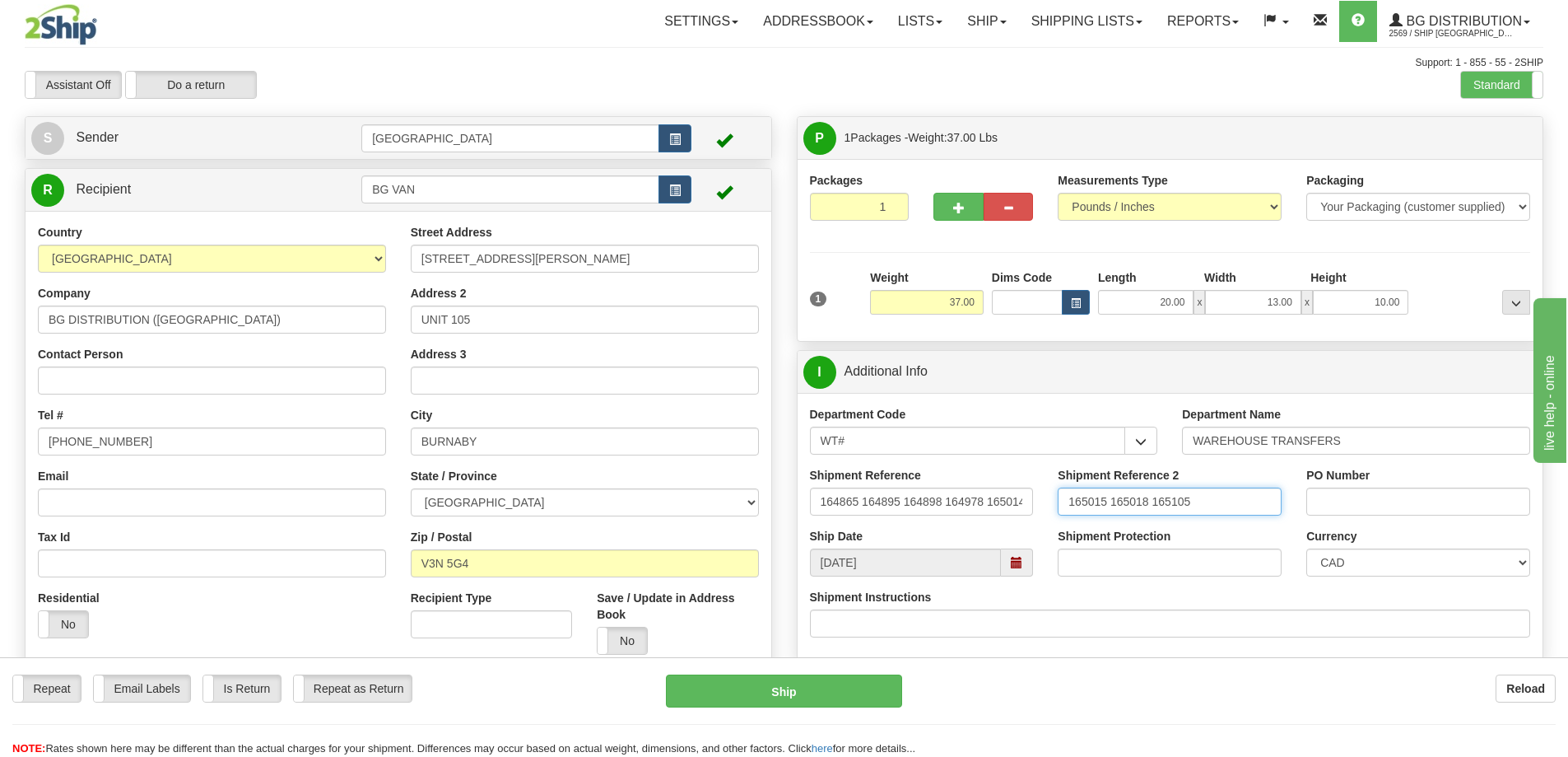
type input "165015 165018 165105"
click at [1365, 500] on input "PO Number" at bounding box center [1419, 501] width 224 height 28
type input "N/A"
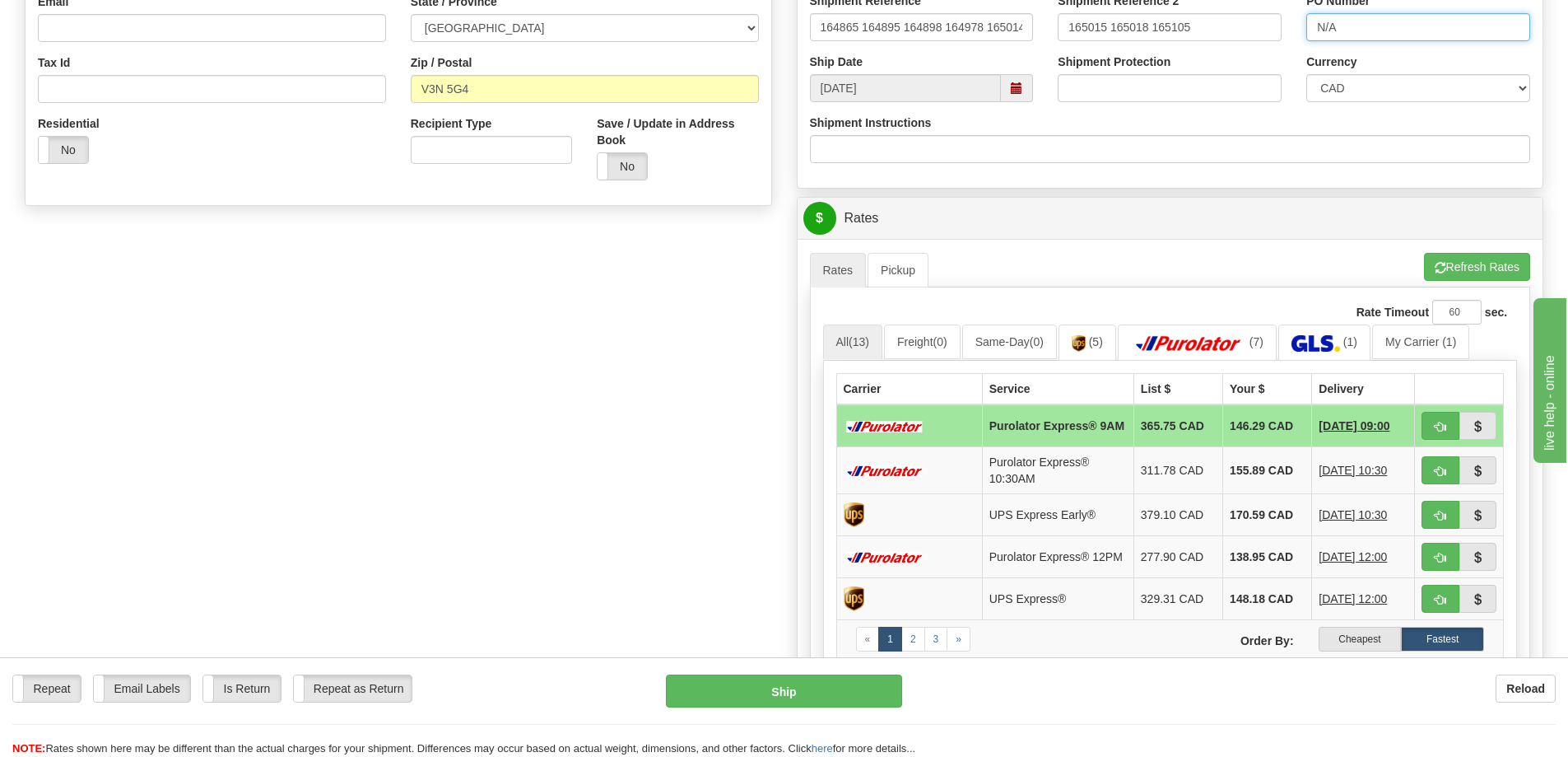
scroll to position [494, 0]
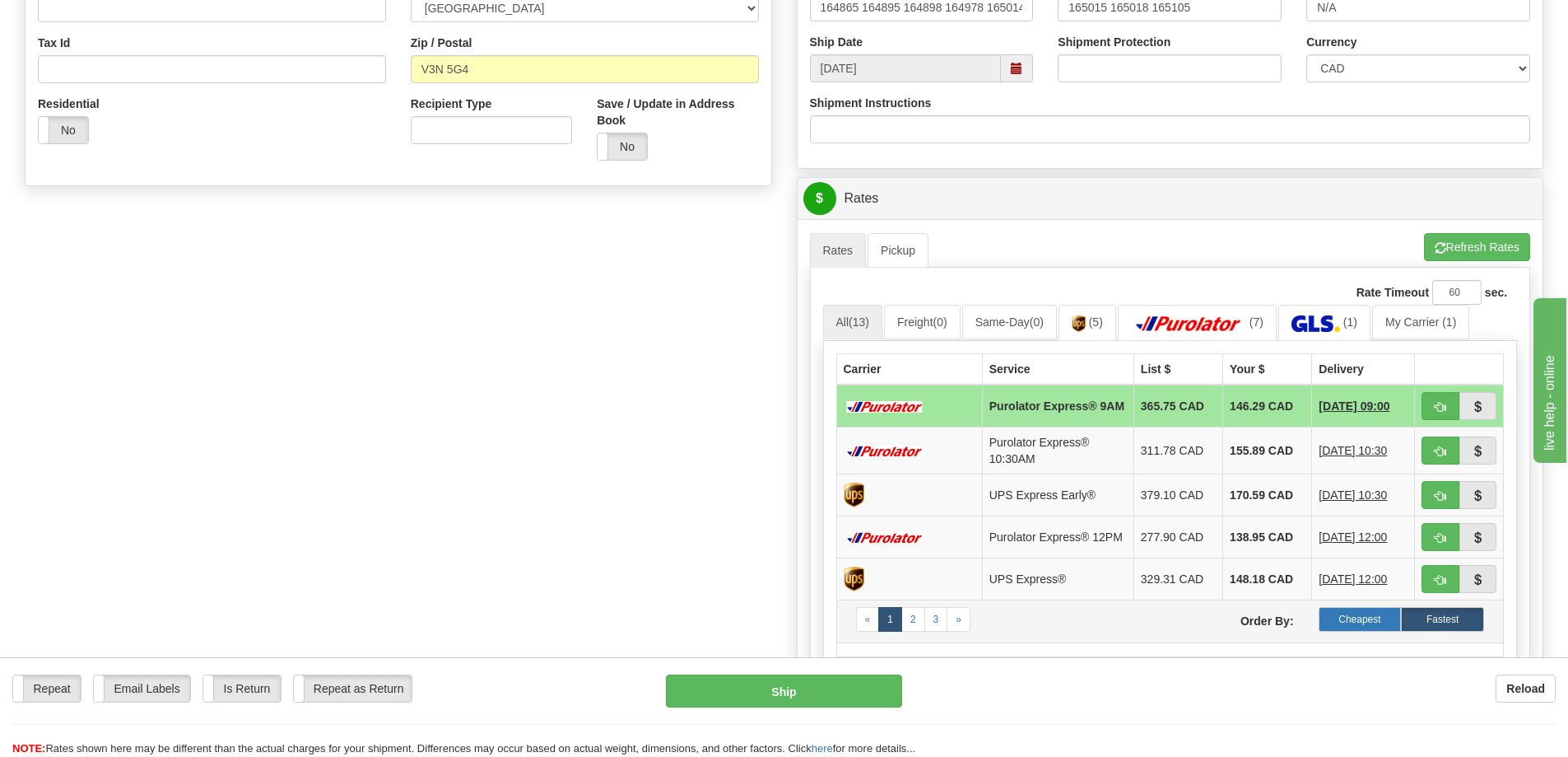
click at [1348, 623] on label "Cheapest" at bounding box center [1360, 619] width 83 height 24
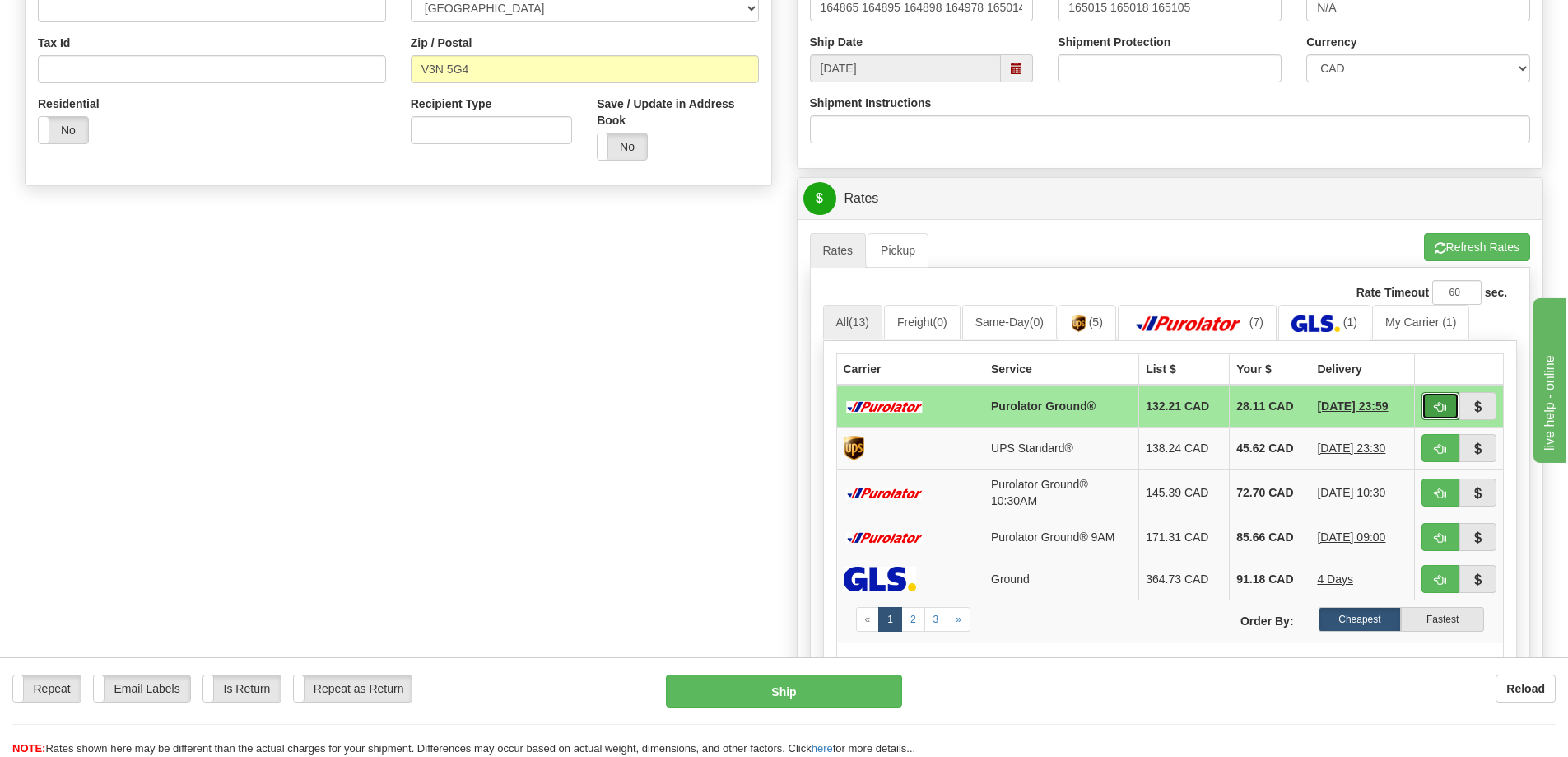
click at [1445, 402] on span "button" at bounding box center [1441, 407] width 11 height 10
type input "260"
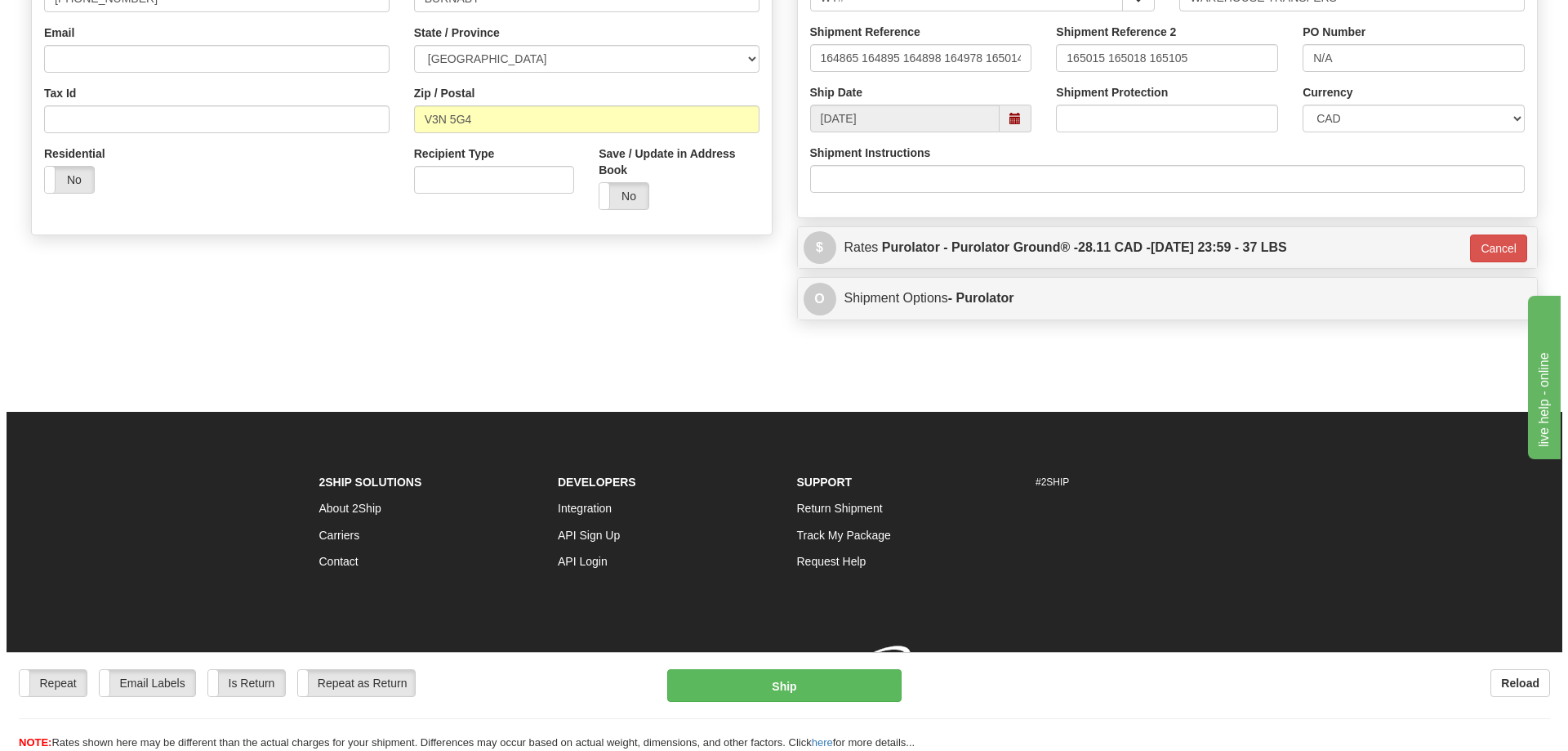
scroll to position [463, 0]
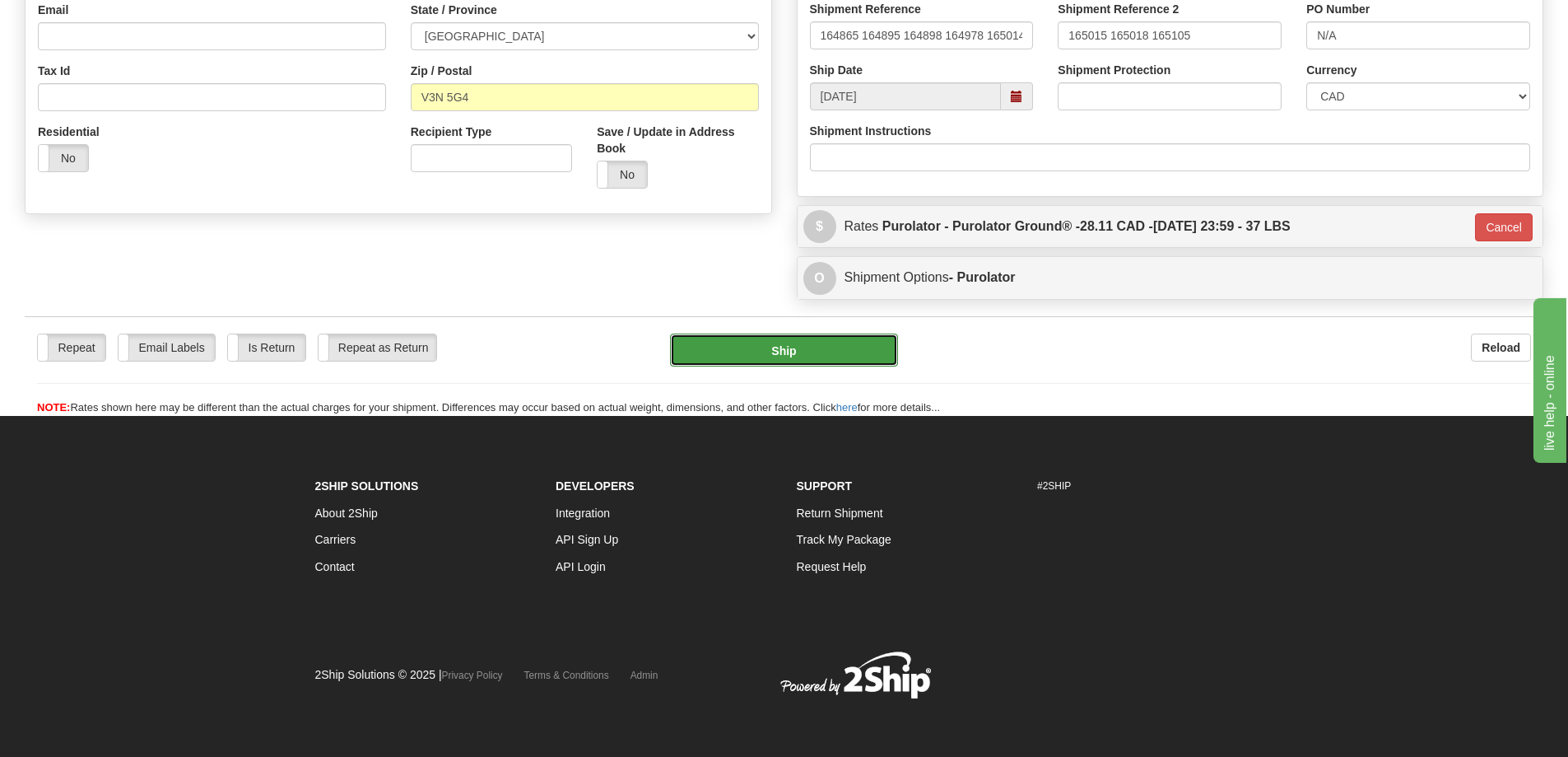
click at [833, 341] on button "Ship" at bounding box center [784, 350] width 228 height 33
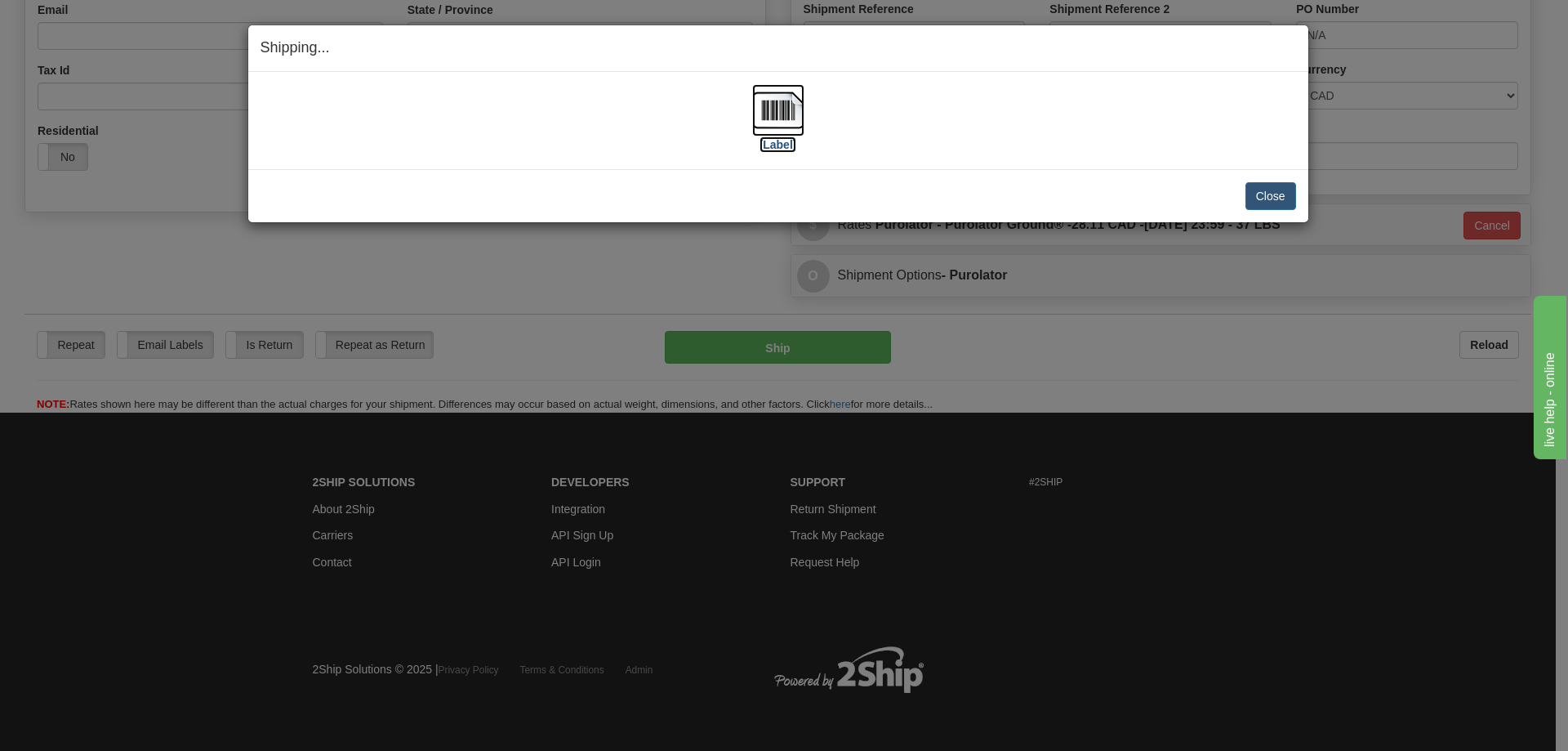
click at [788, 144] on label "[Label]" at bounding box center [778, 144] width 37 height 16
click at [1265, 196] on button "Close" at bounding box center [1270, 196] width 50 height 28
